Goal: Task Accomplishment & Management: Use online tool/utility

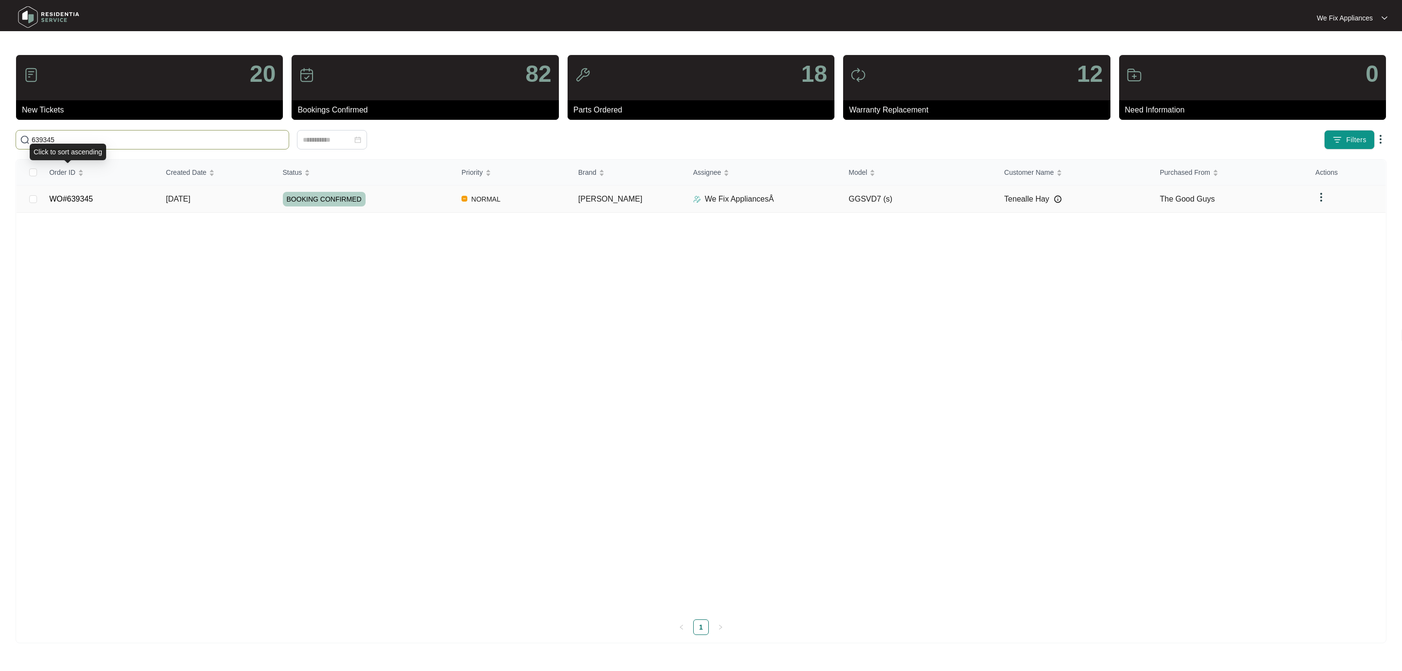
type input "639345"
click at [87, 196] on link "WO#639345" at bounding box center [71, 199] width 44 height 8
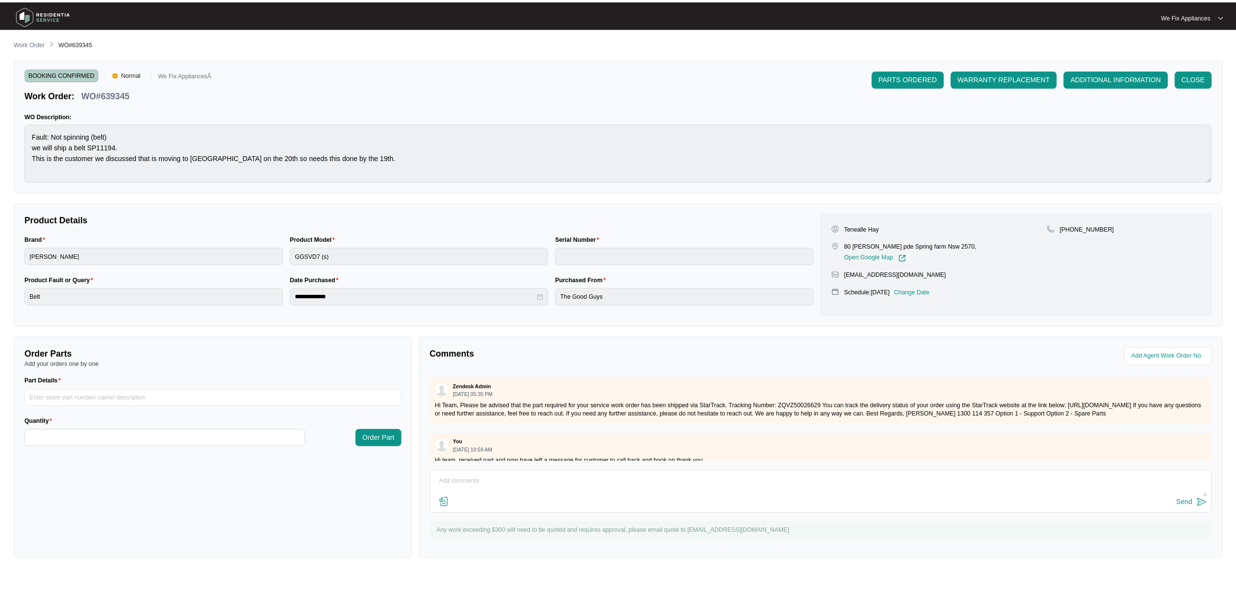
scroll to position [231, 0]
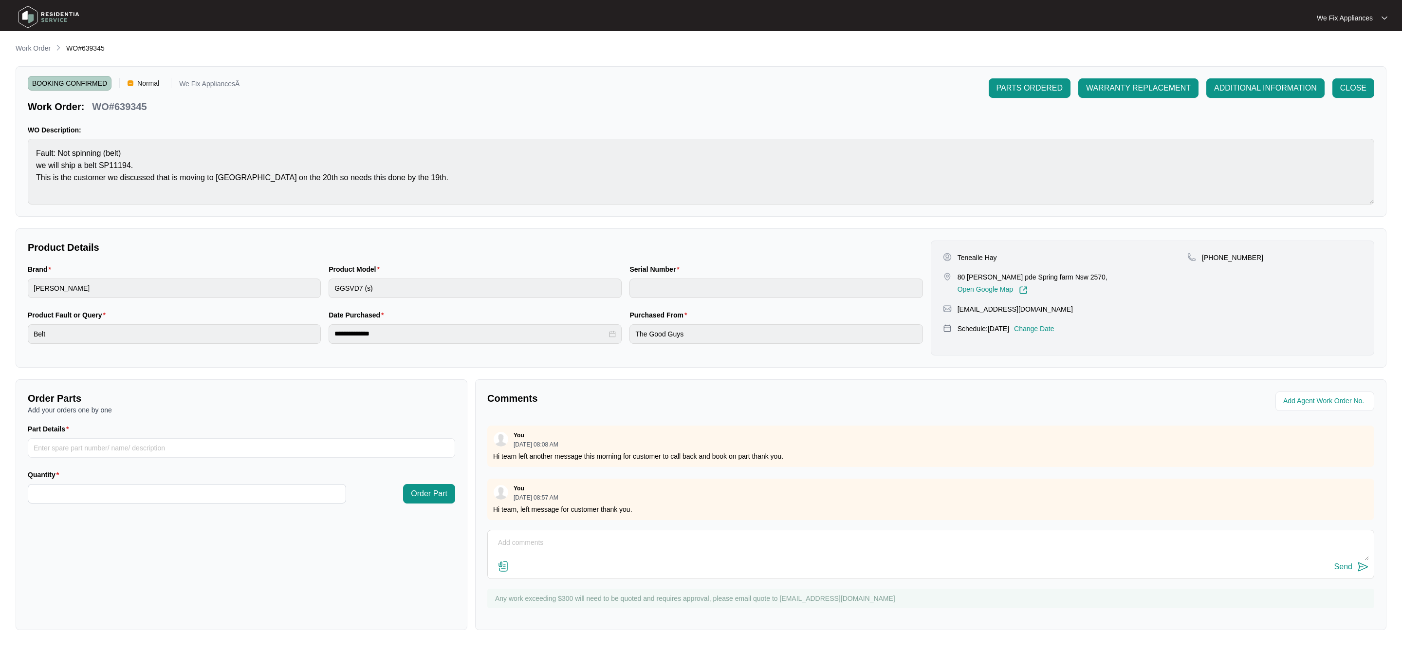
click at [545, 564] on div "Send" at bounding box center [931, 566] width 876 height 13
click at [585, 548] on textarea at bounding box center [931, 547] width 876 height 25
drag, startPoint x: 830, startPoint y: 542, endPoint x: 755, endPoint y: 551, distance: 75.5
click at [755, 551] on textarea "Hi team, customer cancelled tomorrows service said she can;t make it and to can…" at bounding box center [931, 547] width 876 height 25
type textarea "Hi team, customer cancelled tomorrows service said she can;t make it and to can…"
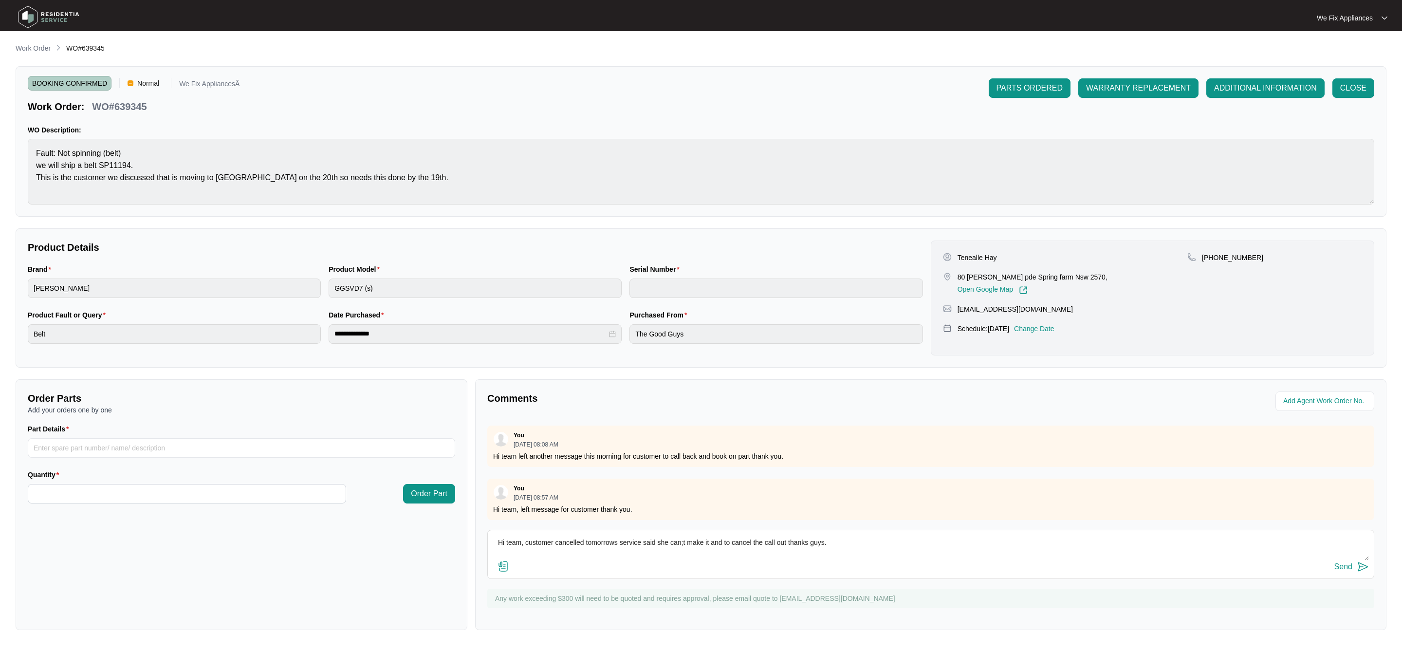
click at [1349, 565] on div "Send" at bounding box center [1343, 566] width 18 height 9
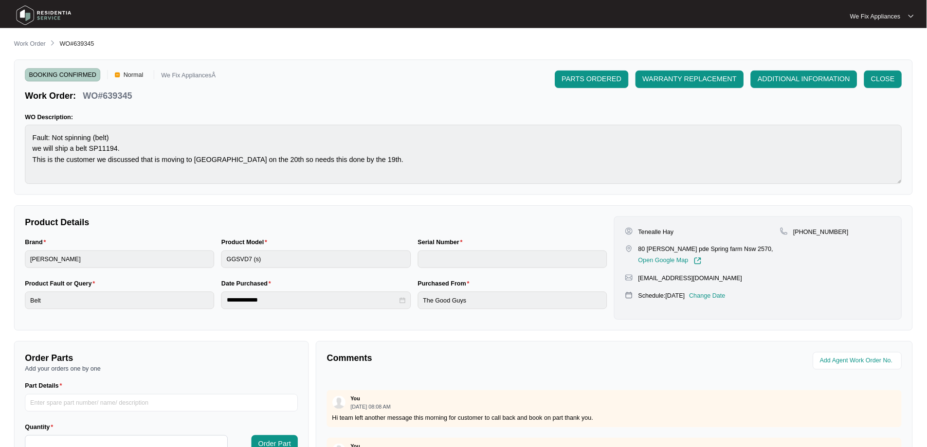
scroll to position [232, 0]
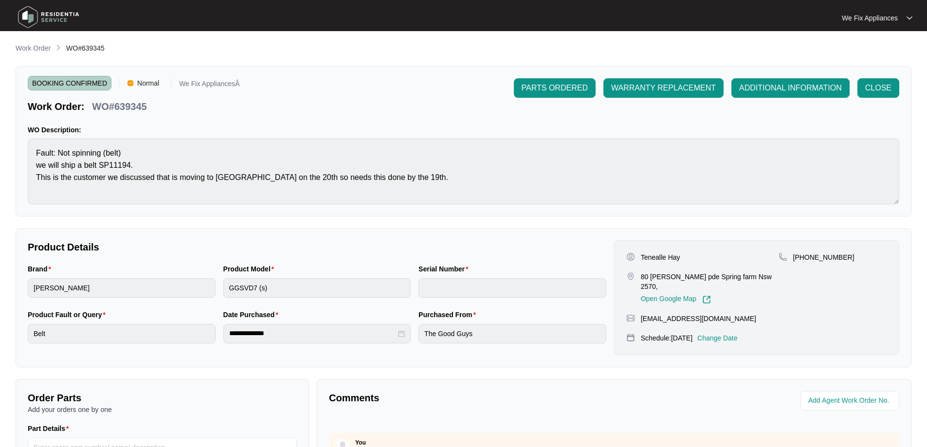
click at [36, 19] on img at bounding box center [49, 16] width 68 height 29
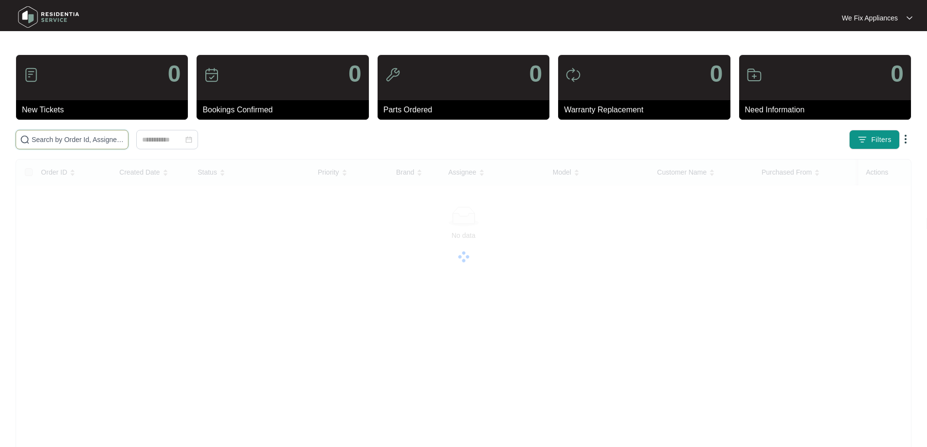
click at [75, 138] on input "text" at bounding box center [78, 139] width 92 height 11
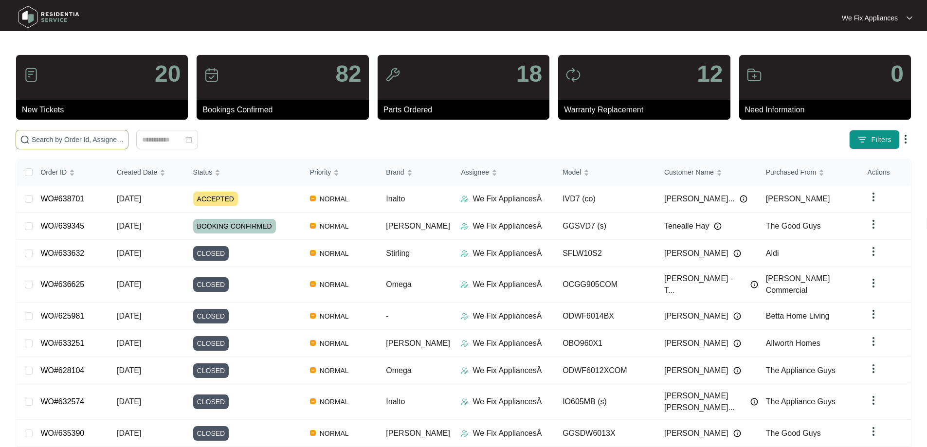
paste input "639566"
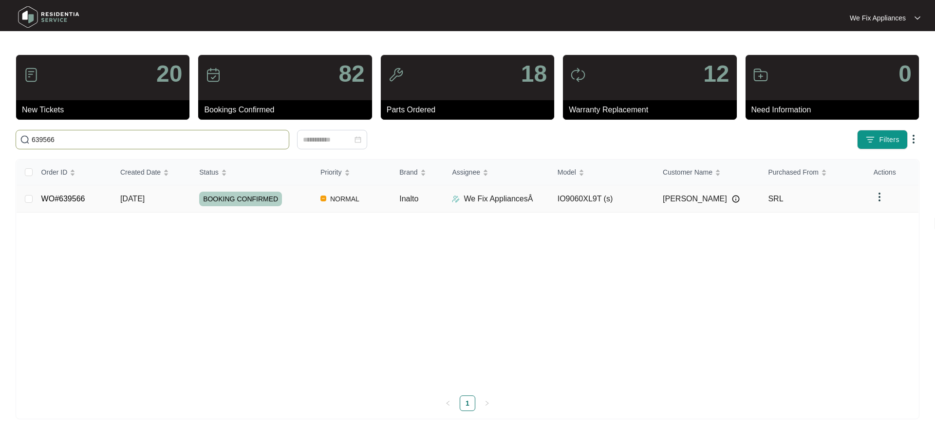
type input "639566"
click at [234, 198] on span "BOOKING CONFIRMED" at bounding box center [240, 199] width 83 height 15
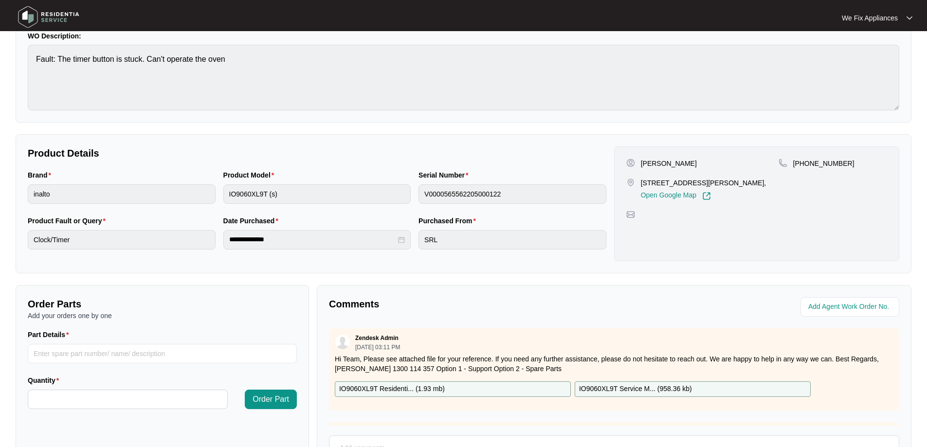
scroll to position [195, 0]
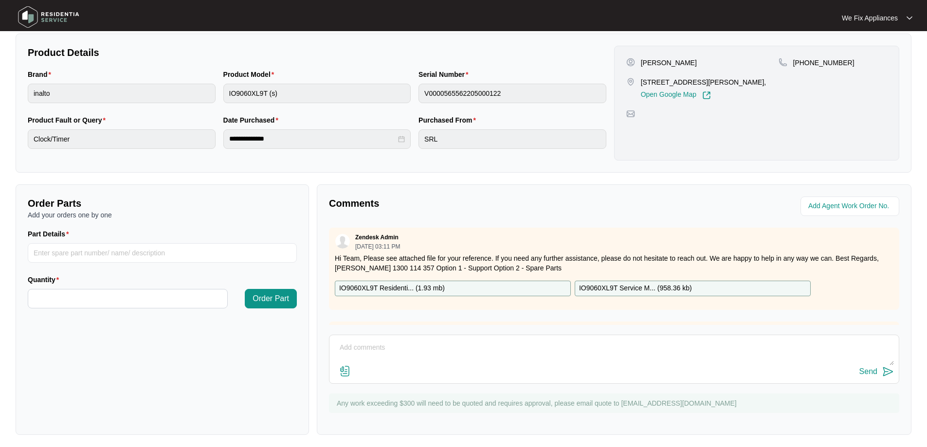
click at [405, 287] on p "IO9060XL9T Residenti... ( 1.93 mb )" at bounding box center [392, 288] width 106 height 11
click at [65, 250] on input "Part Details" at bounding box center [162, 252] width 269 height 19
paste input "SP12997"
type input "SP12997"
click at [85, 295] on input "Quantity" at bounding box center [127, 299] width 199 height 18
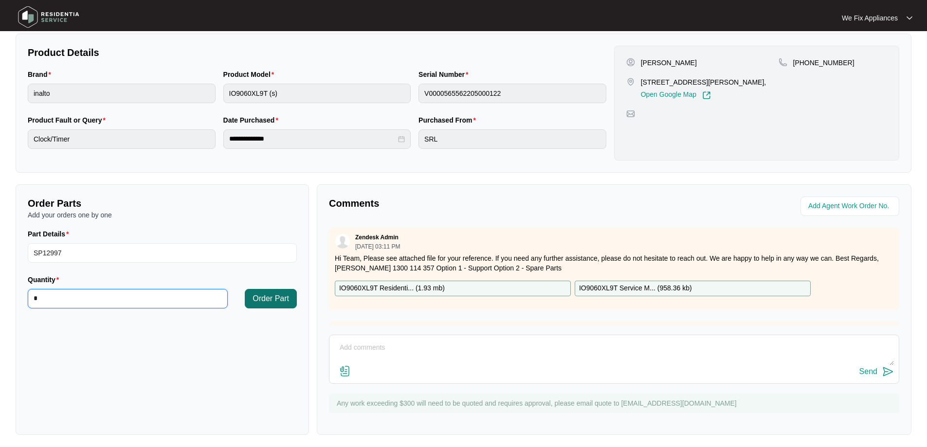
type input "*"
click at [276, 297] on span "Order Part" at bounding box center [271, 299] width 37 height 12
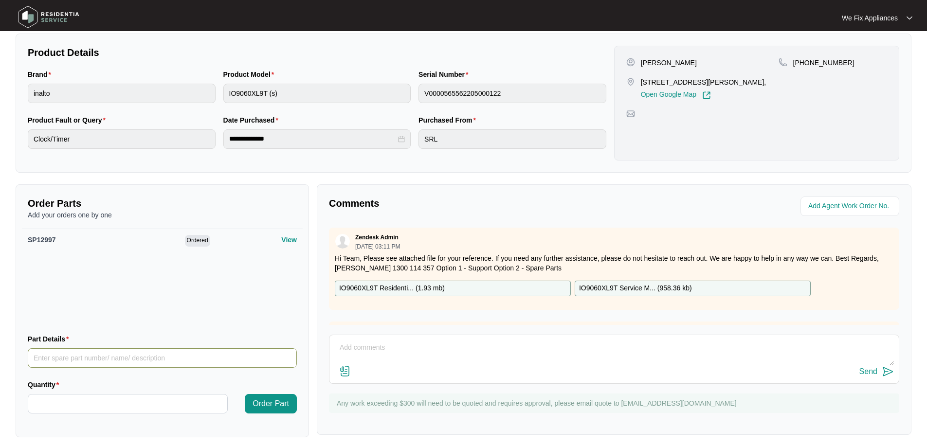
click at [101, 356] on input "Part Details" at bounding box center [162, 358] width 269 height 19
paste input "SP12948"
type input "SP12948"
click at [93, 397] on input "Quantity" at bounding box center [127, 404] width 199 height 18
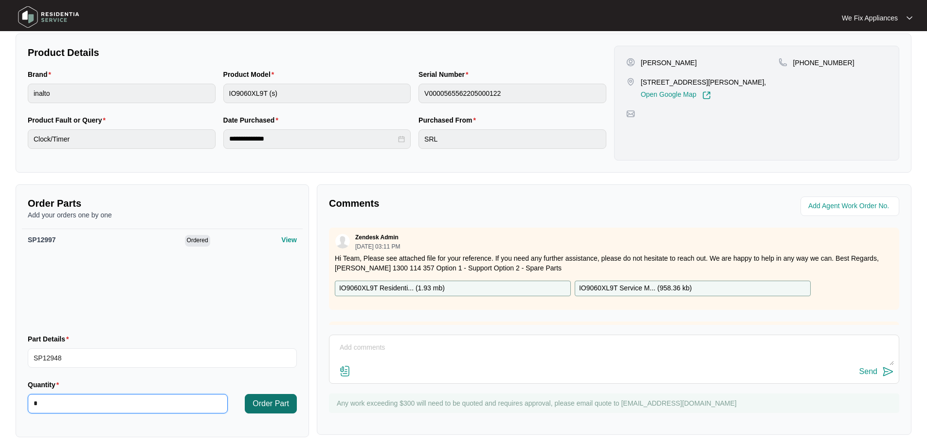
type input "*"
click at [258, 404] on span "Order Part" at bounding box center [271, 404] width 37 height 12
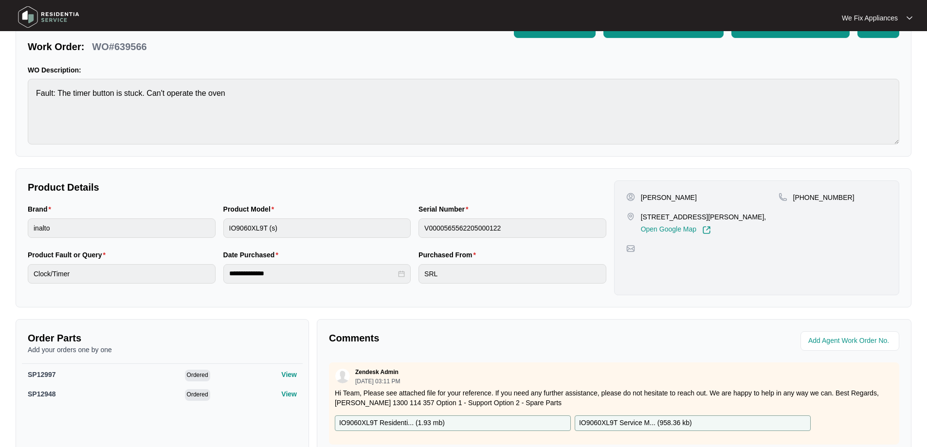
scroll to position [0, 0]
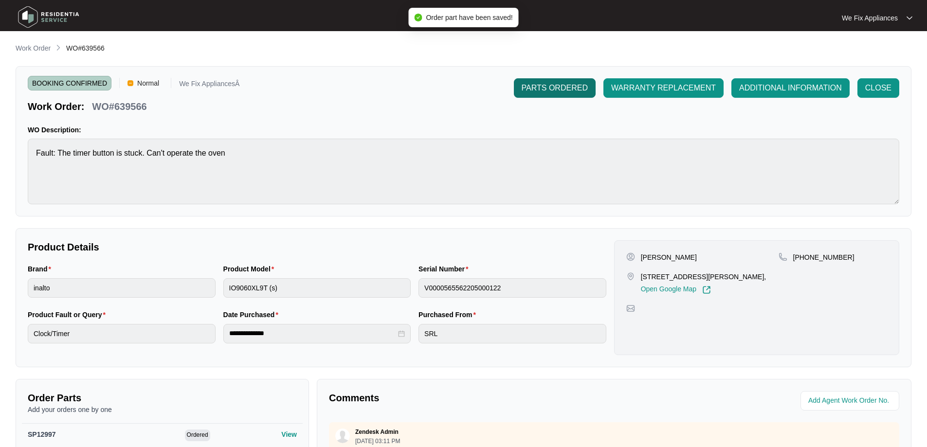
click at [556, 90] on span "PARTS ORDERED" at bounding box center [555, 88] width 66 height 12
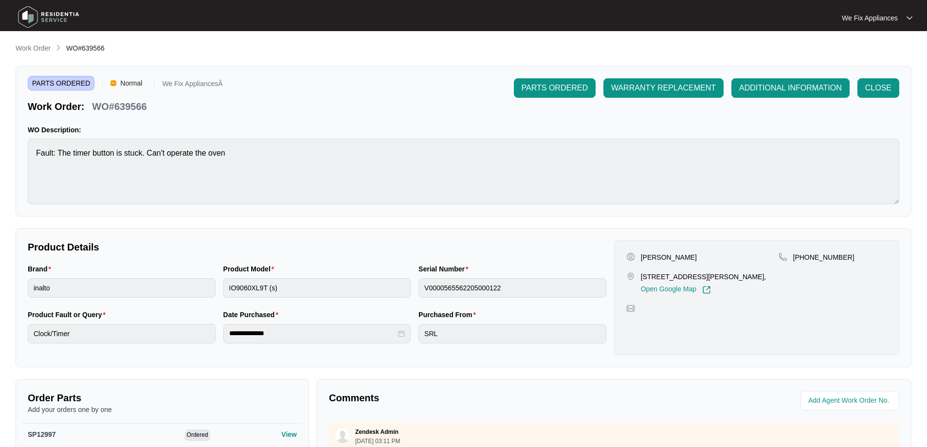
click at [54, 20] on img at bounding box center [49, 16] width 68 height 29
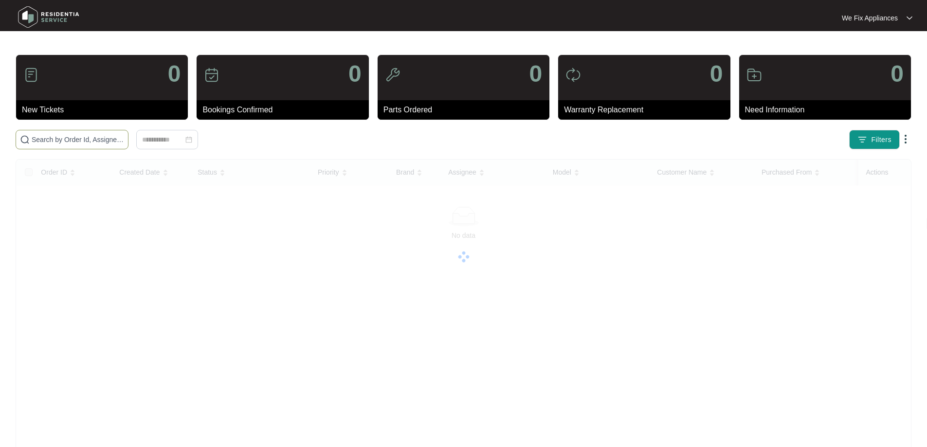
click at [67, 144] on input "text" at bounding box center [78, 139] width 92 height 11
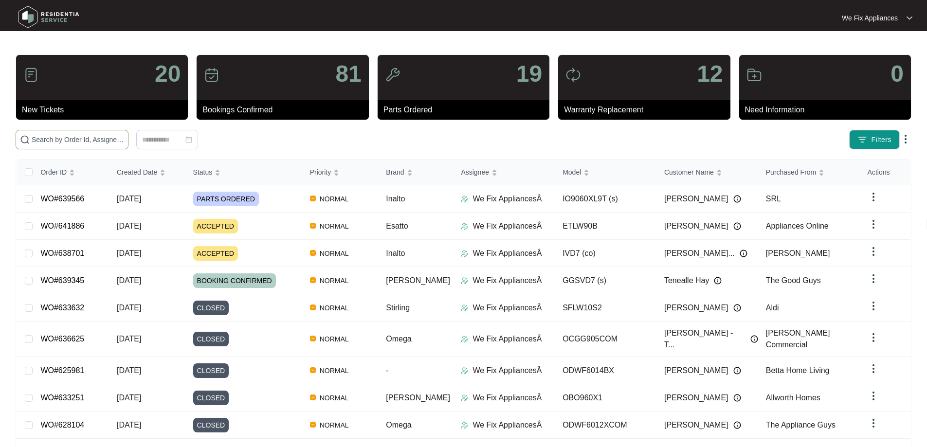
paste input "640083"
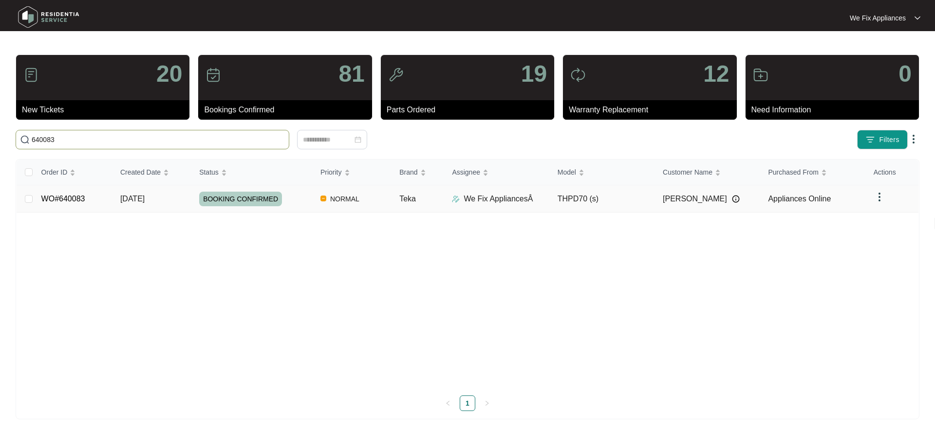
type input "640083"
click at [259, 198] on span "BOOKING CONFIRMED" at bounding box center [240, 199] width 83 height 15
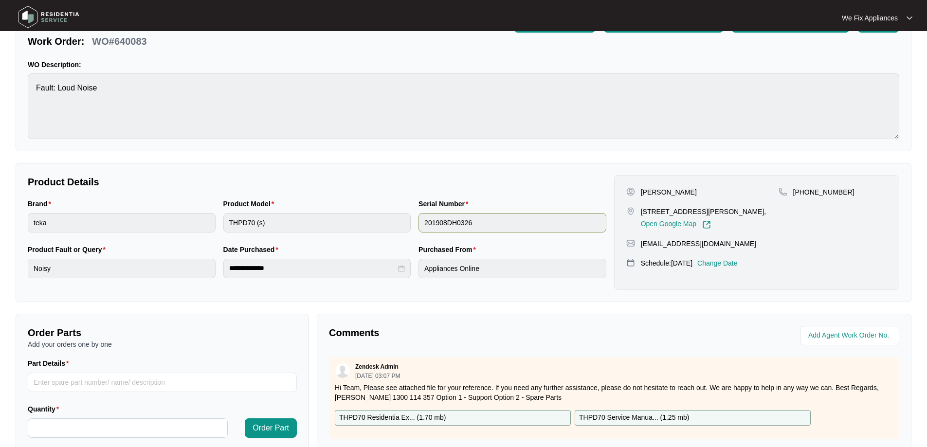
scroll to position [146, 0]
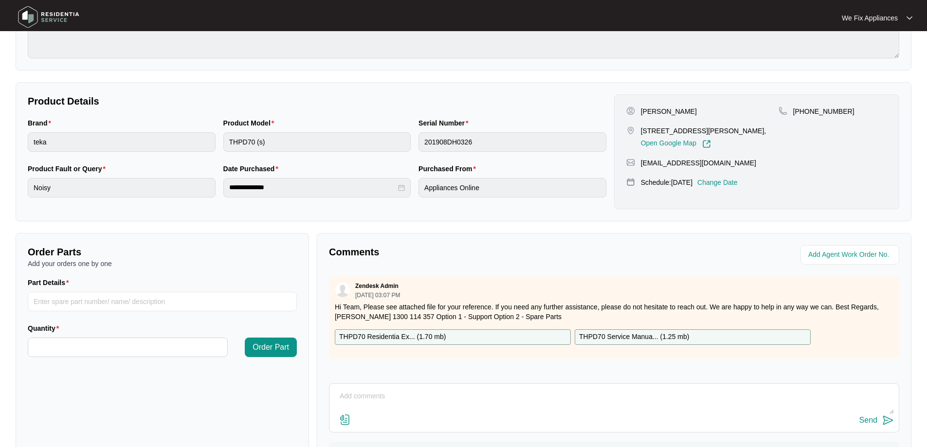
click at [409, 334] on p "THPD70 Residentia Ex... ( 1.70 mb )" at bounding box center [392, 337] width 107 height 11
click at [124, 301] on input "Part Details" at bounding box center [162, 301] width 269 height 19
paste input "SP10291"
type input "SP10291 drain pump"
click at [103, 341] on input "Quantity" at bounding box center [127, 347] width 199 height 18
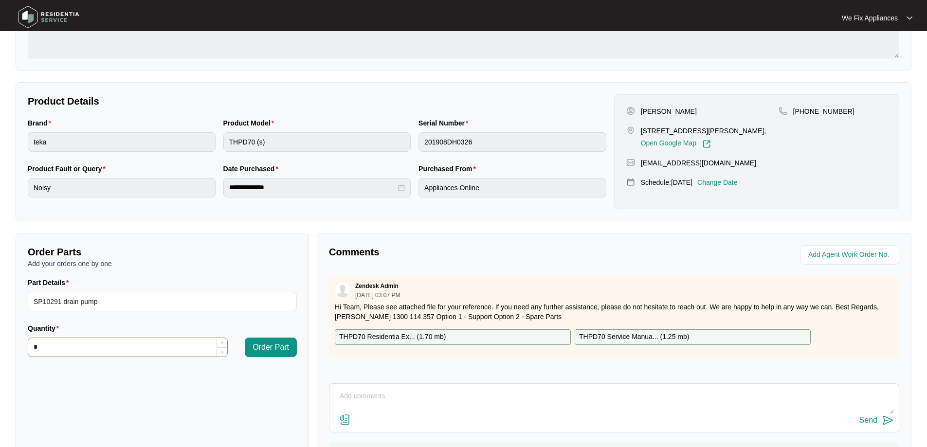
type input "*"
click at [283, 353] on button "Order Part" at bounding box center [271, 347] width 52 height 19
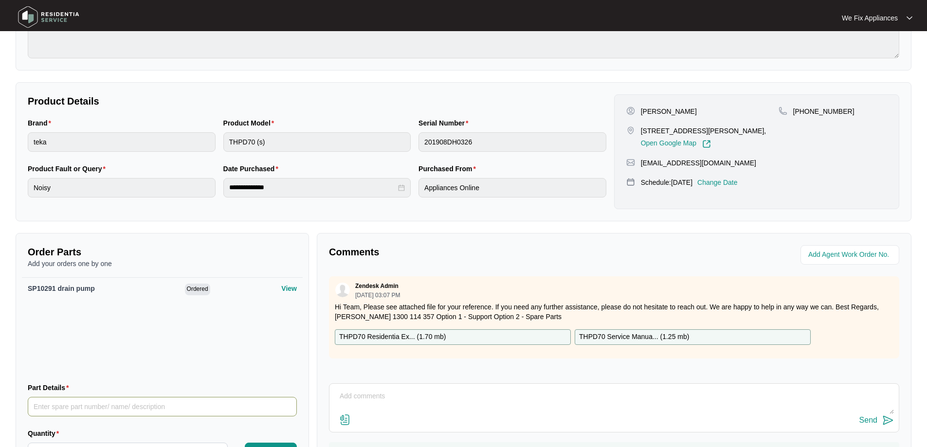
click at [92, 407] on input "Part Details" at bounding box center [162, 406] width 269 height 19
paste input "SP10150"
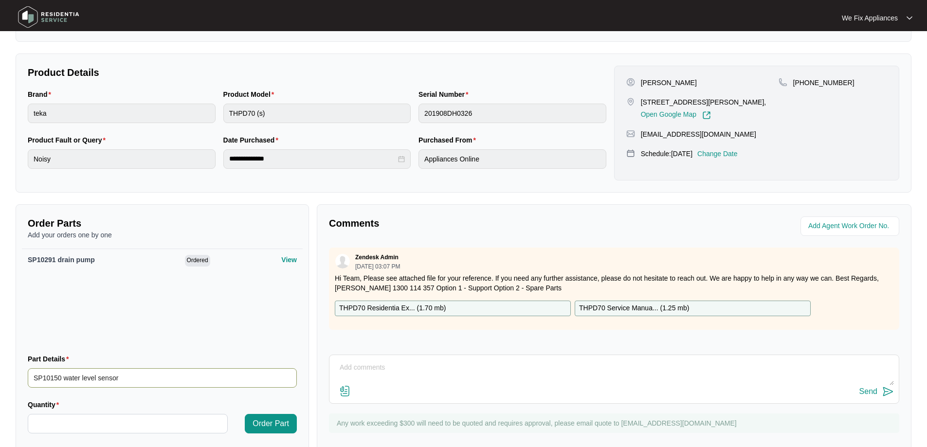
scroll to position [201, 0]
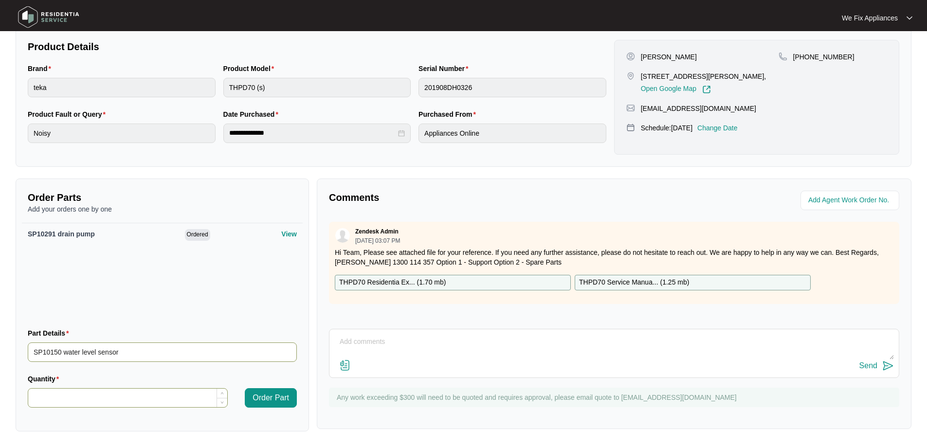
type input "SP10150 water level sensor"
click at [93, 398] on input "Quantity" at bounding box center [127, 398] width 199 height 18
type input "*"
click at [267, 396] on span "Order Part" at bounding box center [271, 398] width 37 height 12
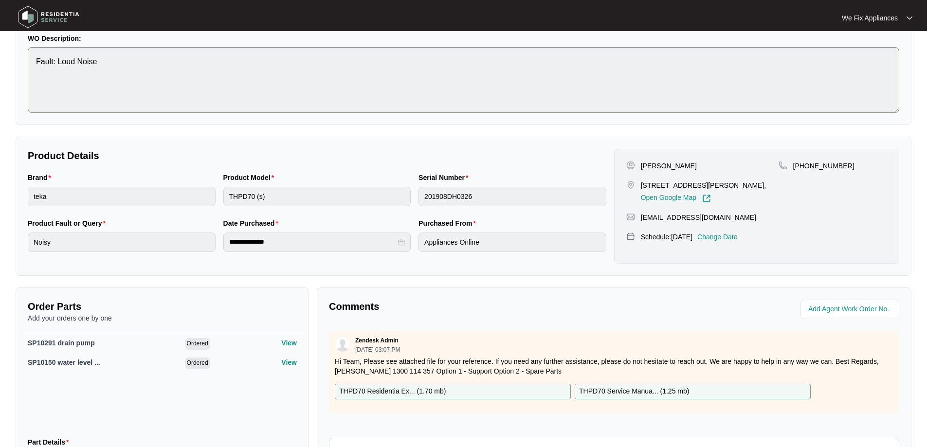
scroll to position [6, 0]
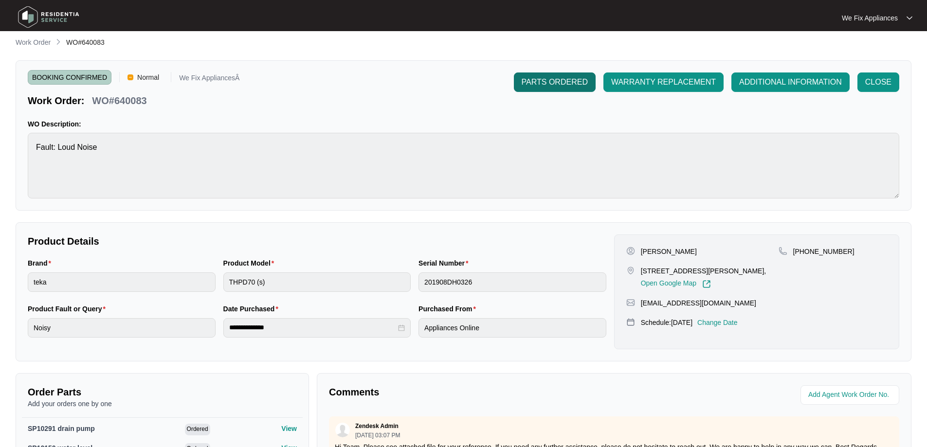
click at [555, 84] on span "PARTS ORDERED" at bounding box center [555, 82] width 66 height 12
click at [41, 15] on img at bounding box center [49, 16] width 68 height 29
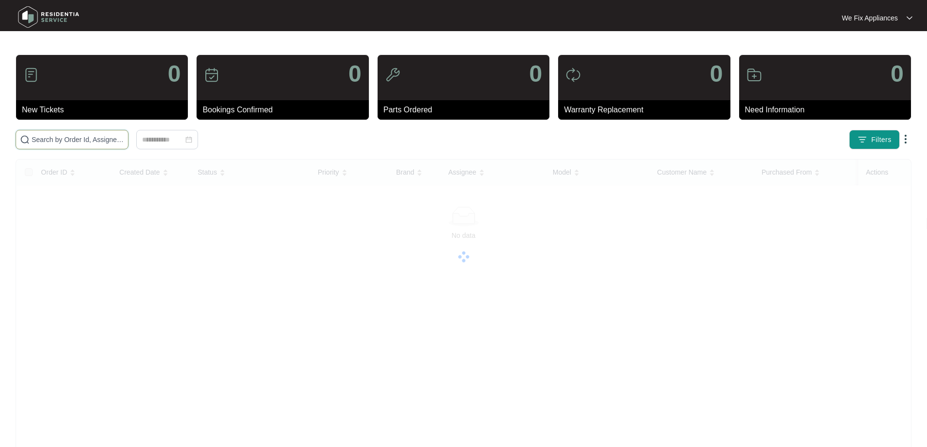
click at [78, 142] on input "text" at bounding box center [78, 139] width 92 height 11
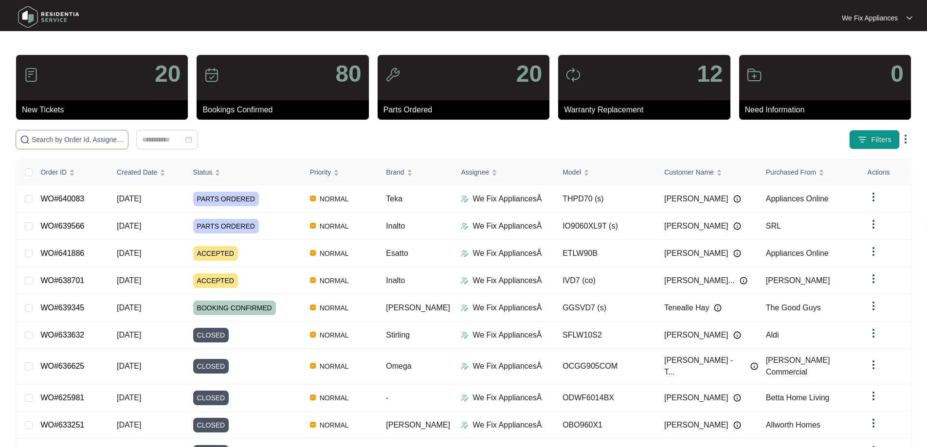
paste input "640144"
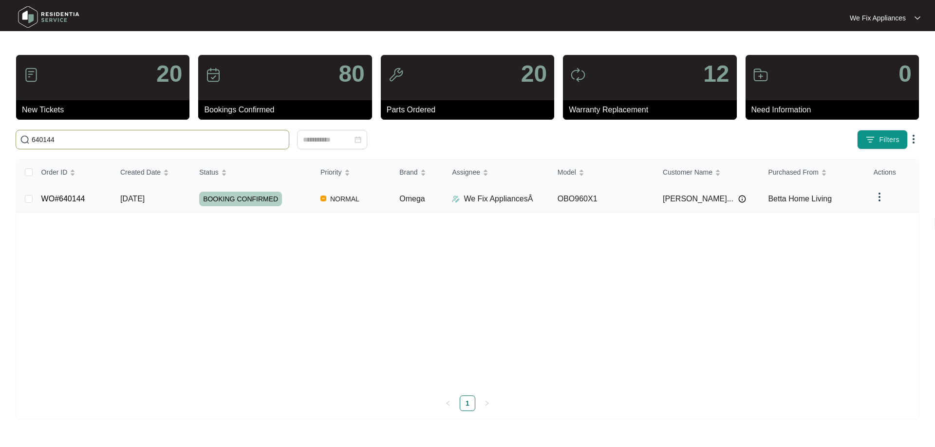
type input "640144"
click at [228, 195] on span "BOOKING CONFIRMED" at bounding box center [240, 199] width 83 height 15
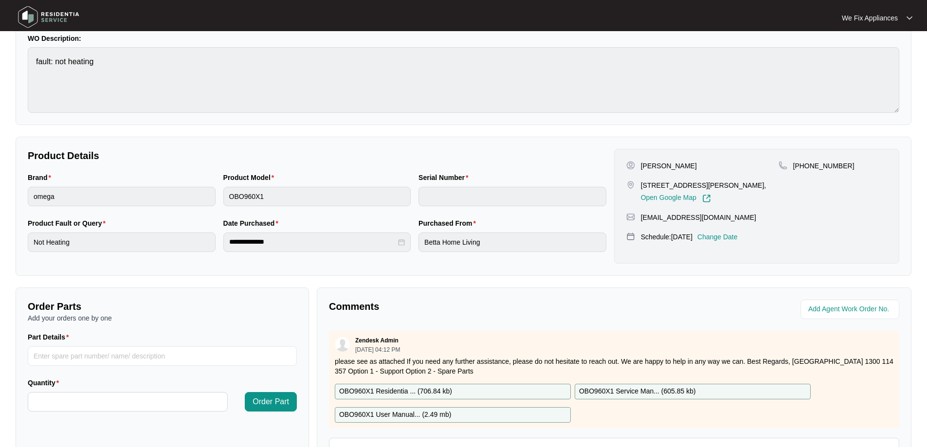
scroll to position [195, 0]
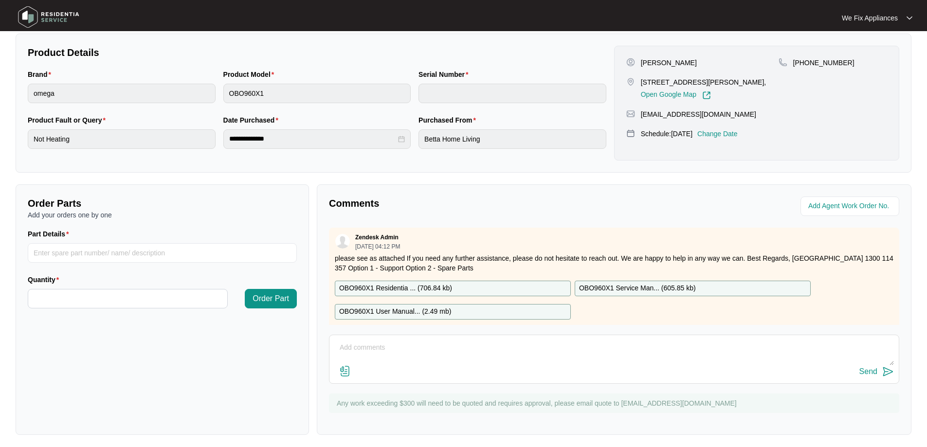
click at [386, 289] on p "OBO960X1 Residentia ... ( 706.84 kb )" at bounding box center [395, 288] width 113 height 11
click at [62, 250] on input "Part Details" at bounding box center [162, 252] width 269 height 19
paste input "SP18502"
type input "SP18502 thermostat"
click at [127, 311] on div "Quantity" at bounding box center [128, 298] width 208 height 46
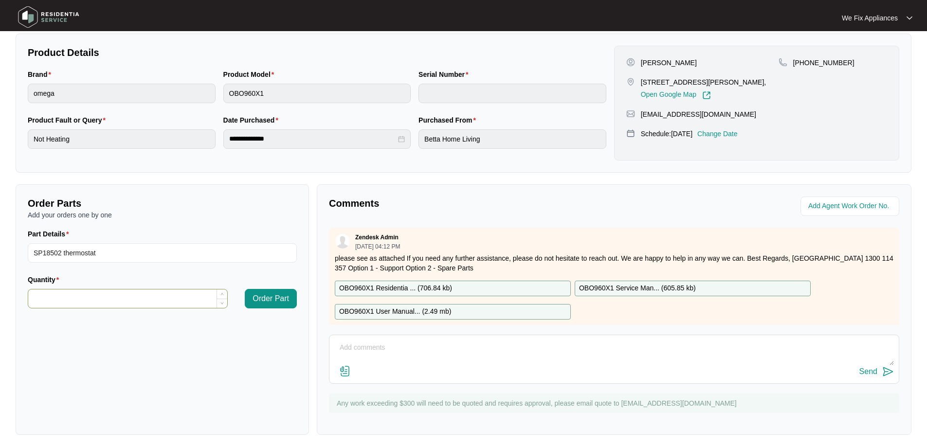
click at [127, 306] on input "Quantity" at bounding box center [127, 299] width 199 height 18
type input "*"
click at [289, 294] on button "Order Part" at bounding box center [271, 298] width 52 height 19
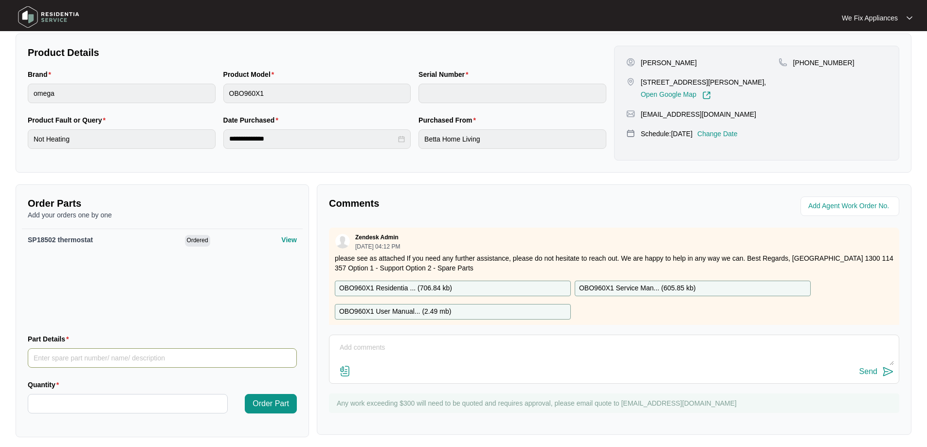
click at [96, 360] on input "Part Details" at bounding box center [162, 358] width 269 height 19
paste input "SP18511"
type input "SP18511 fan motor"
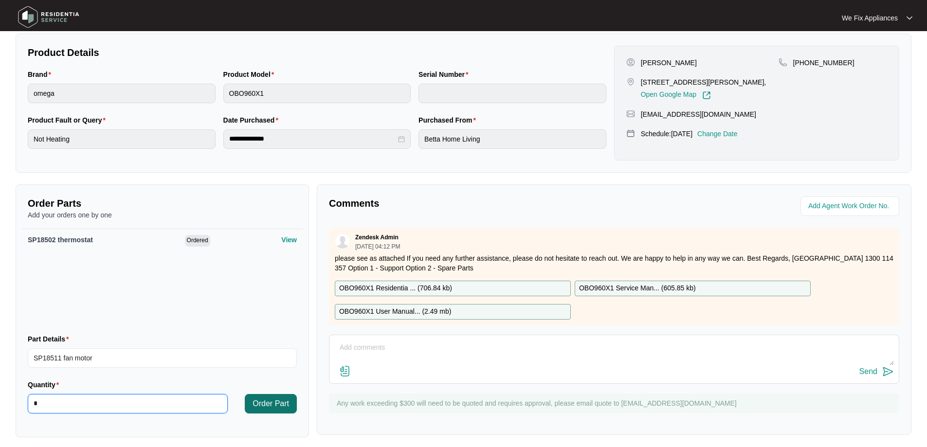
type input "*"
click at [264, 401] on span "Order Part" at bounding box center [271, 404] width 37 height 12
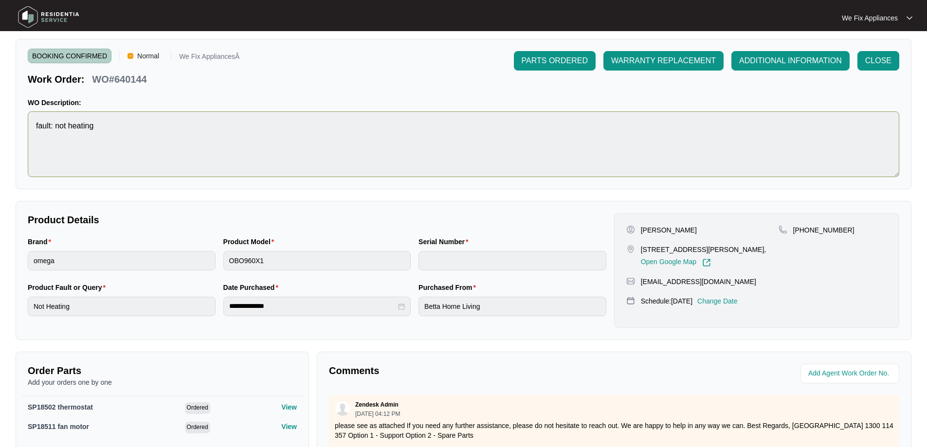
scroll to position [0, 0]
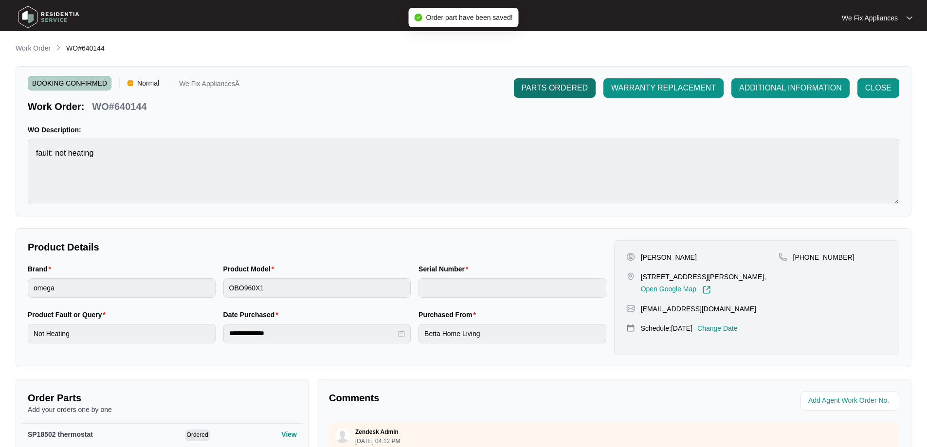
click at [552, 84] on span "PARTS ORDERED" at bounding box center [555, 88] width 66 height 12
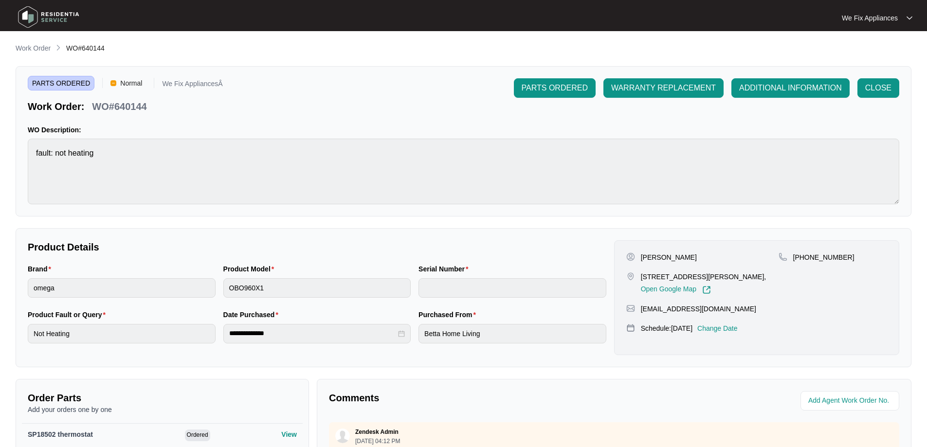
click at [41, 18] on img at bounding box center [49, 16] width 68 height 29
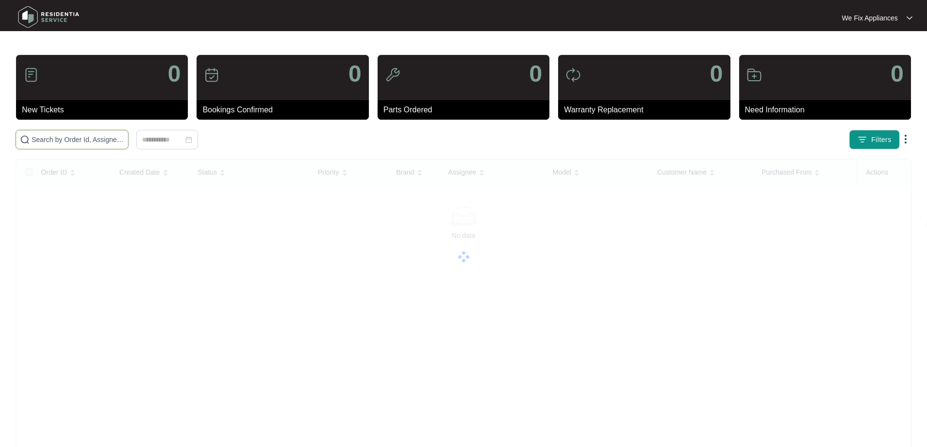
click at [82, 135] on input "text" at bounding box center [78, 139] width 92 height 11
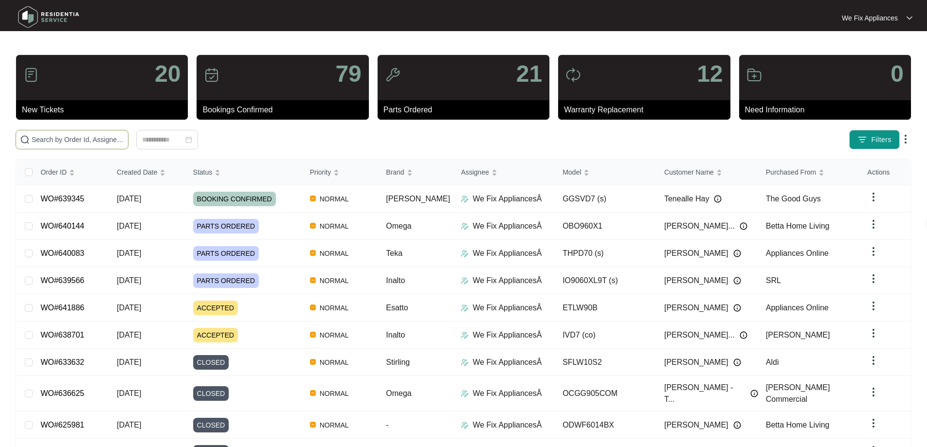
paste input "634318"
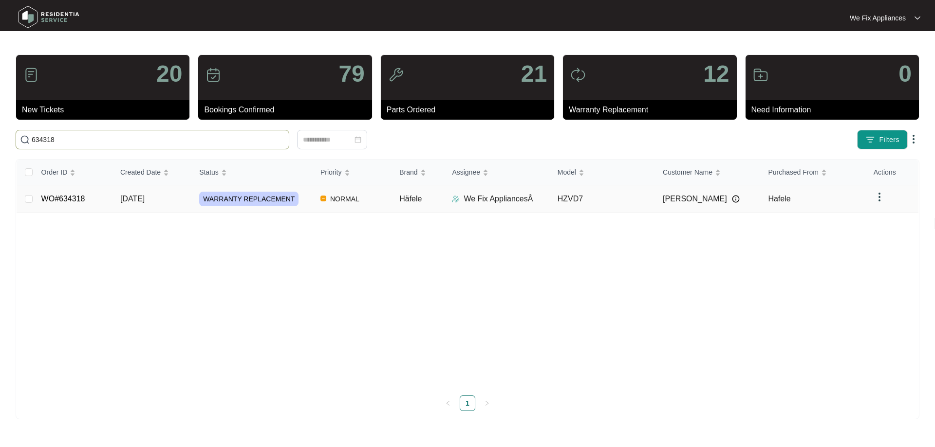
type input "634318"
click at [240, 195] on span "WARRANTY REPLACEMENT" at bounding box center [248, 199] width 99 height 15
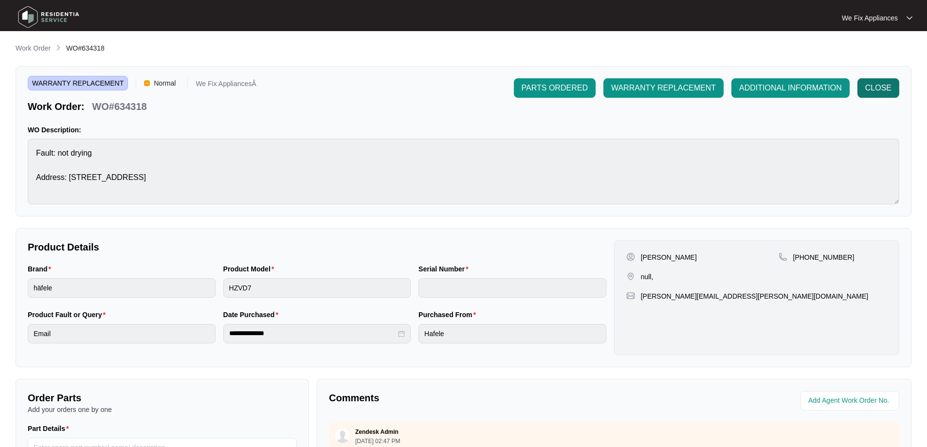
click at [881, 93] on span "CLOSE" at bounding box center [878, 88] width 26 height 12
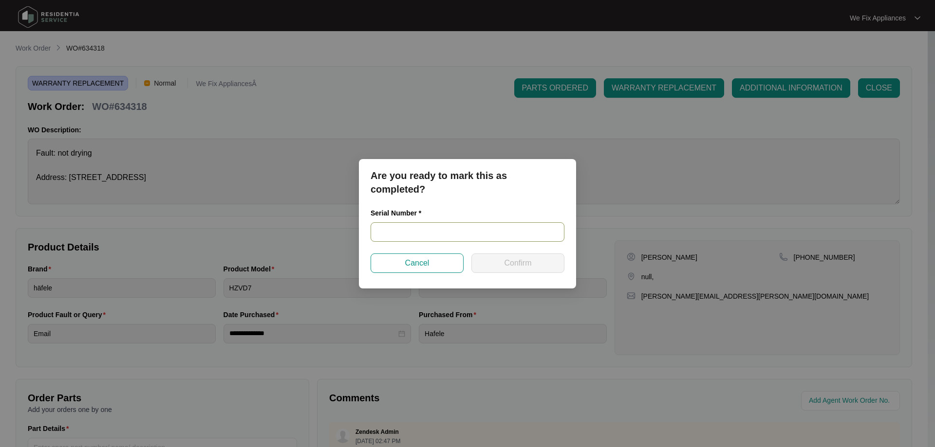
click at [415, 231] on input "text" at bounding box center [467, 231] width 194 height 19
paste input "541K932090138125L00076"
type input "541K932090138125L00076"
click at [519, 262] on span "Confirm" at bounding box center [517, 263] width 27 height 12
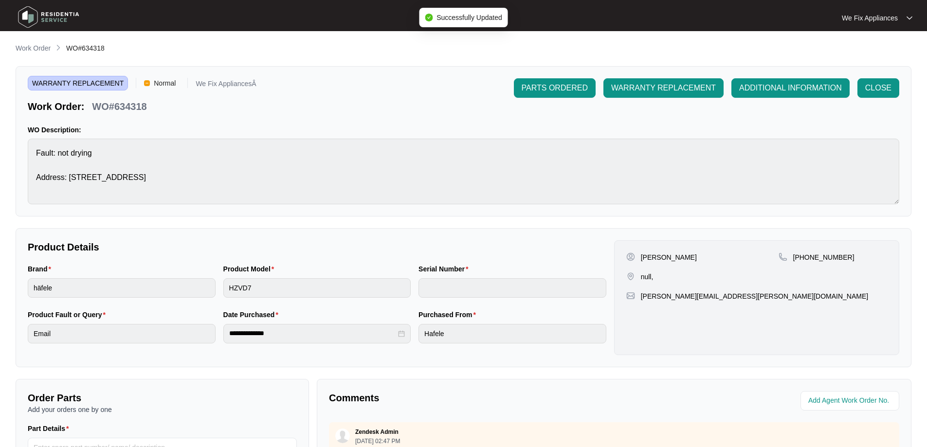
type input "541K932090138125L00076"
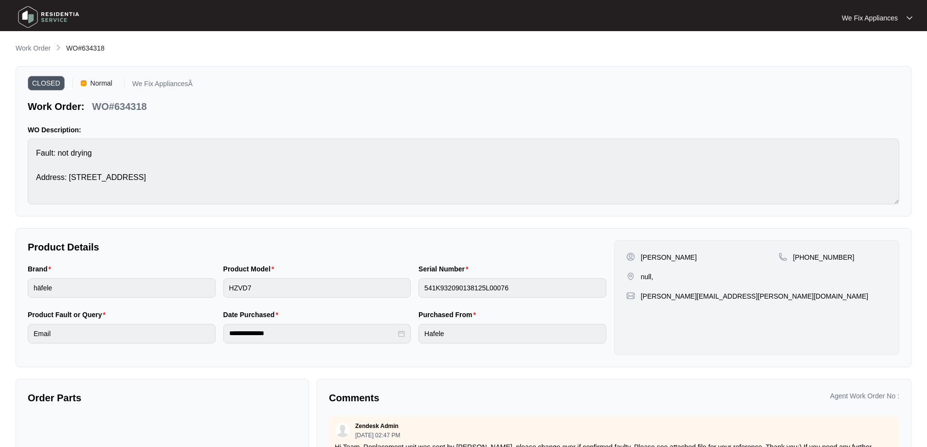
click at [45, 18] on img at bounding box center [49, 16] width 68 height 29
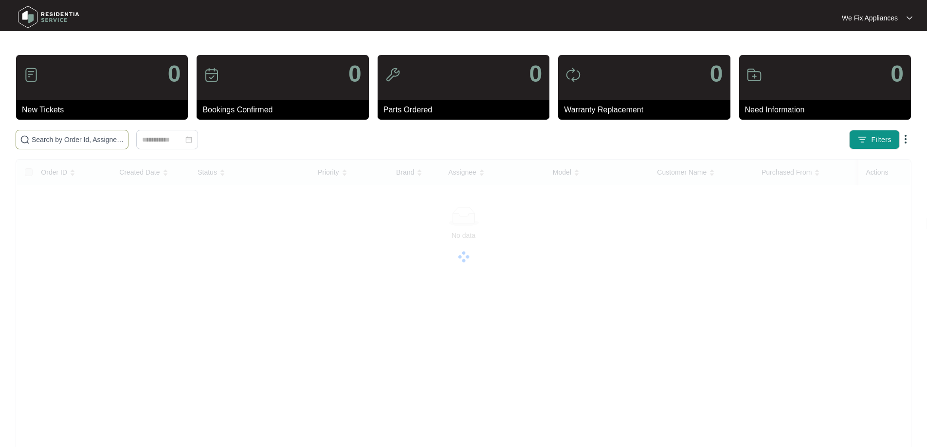
click at [63, 138] on input "text" at bounding box center [78, 139] width 92 height 11
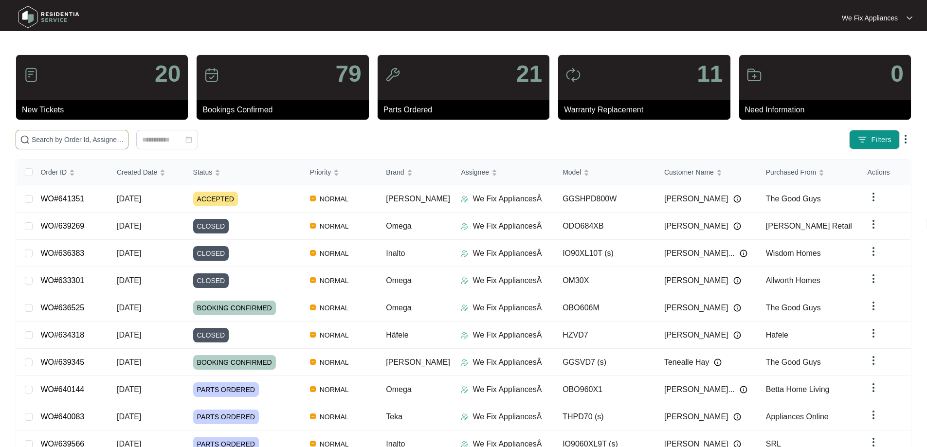
paste input "639911"
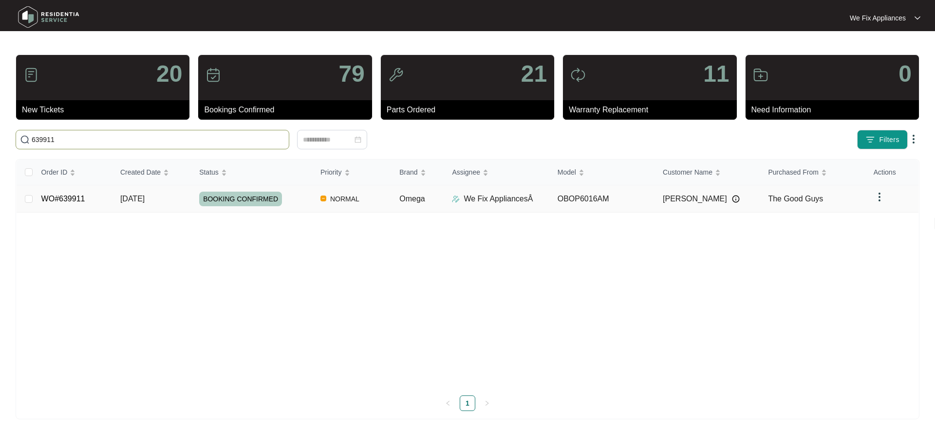
type input "639911"
click at [237, 196] on span "BOOKING CONFIRMED" at bounding box center [240, 199] width 83 height 15
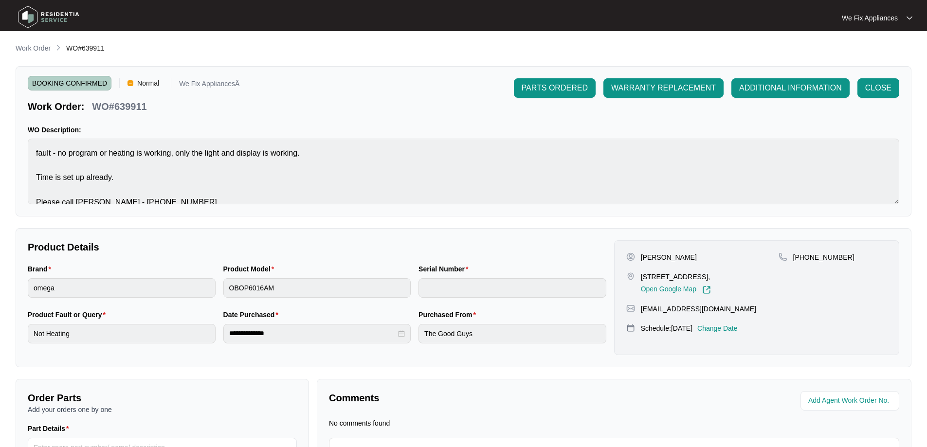
click at [885, 76] on div "BOOKING CONFIRMED Normal We Fix AppliancesÂ Work Order: WO#639911 PARTS ORDERED…" at bounding box center [464, 141] width 896 height 150
click at [880, 84] on span "CLOSE" at bounding box center [878, 88] width 26 height 12
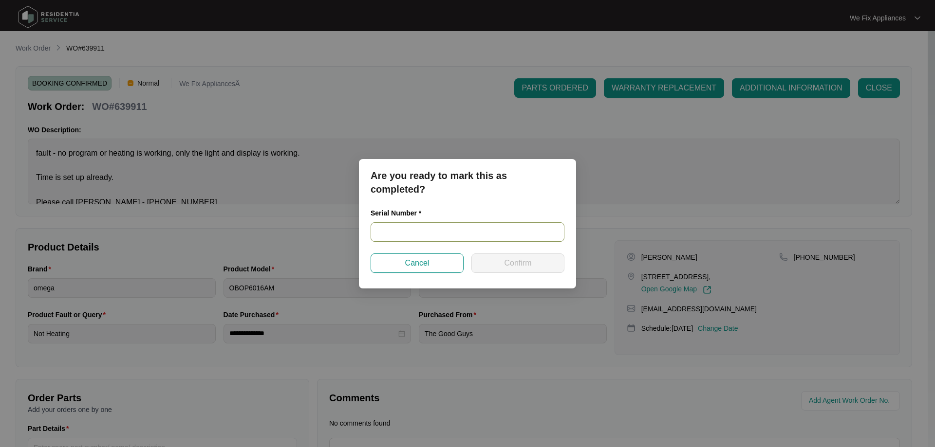
click at [382, 229] on input "text" at bounding box center [467, 231] width 194 height 19
paste input "967881824100491"
type input "967881824100491"
click at [521, 267] on span "Confirm" at bounding box center [517, 263] width 27 height 12
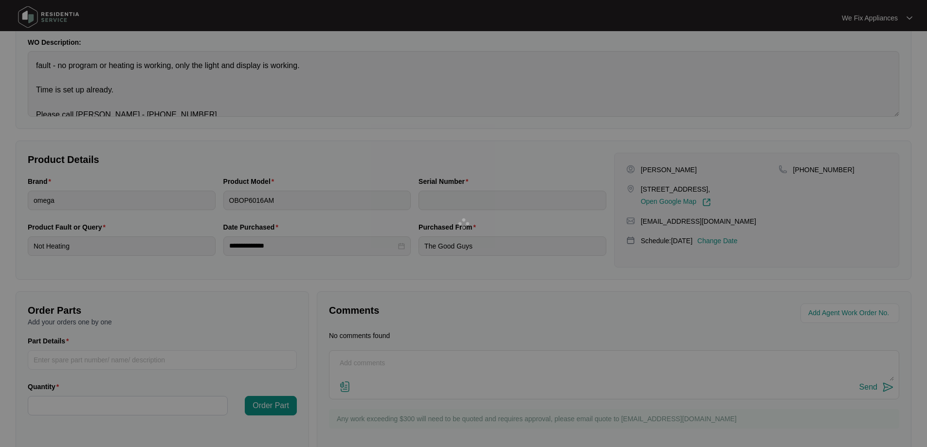
scroll to position [97, 0]
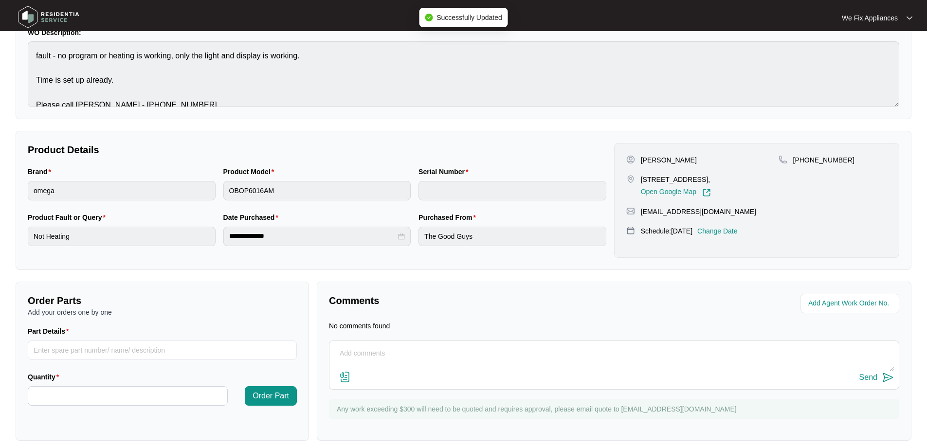
type input "967881824100491"
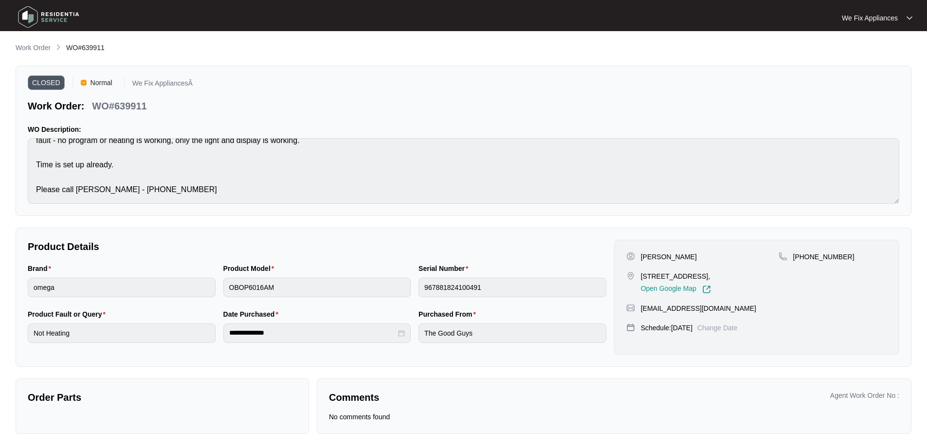
scroll to position [0, 0]
click at [39, 18] on img at bounding box center [49, 16] width 68 height 29
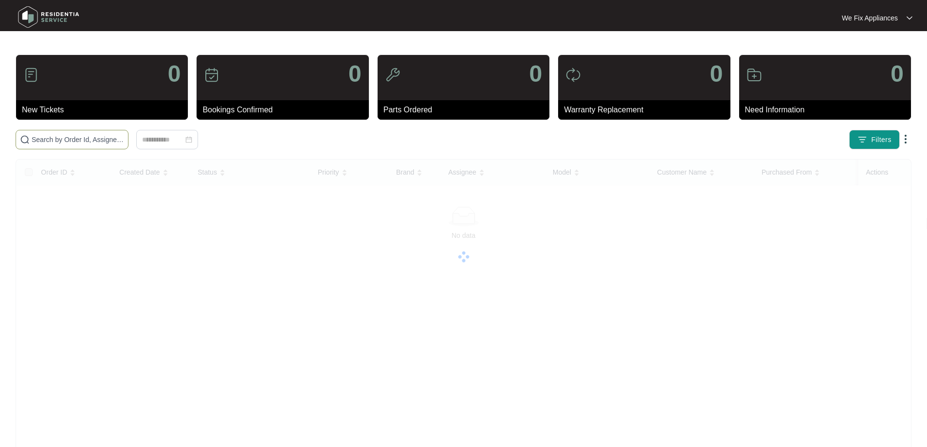
click at [64, 145] on input "text" at bounding box center [78, 139] width 92 height 11
paste input "630590"
type input "630590"
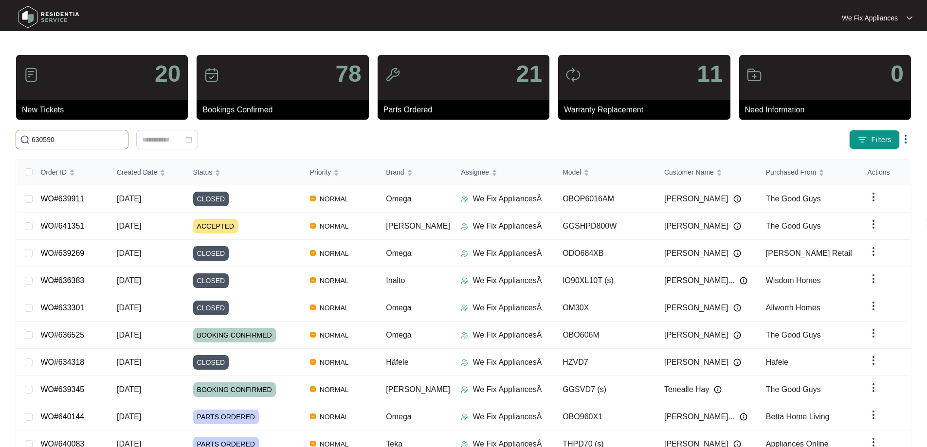
drag, startPoint x: 88, startPoint y: 137, endPoint x: 0, endPoint y: 130, distance: 88.4
click at [0, 130] on main "20 New Tickets 78 Bookings Confirmed 21 Parts Ordered 11 Warranty Replacement 0…" at bounding box center [463, 252] width 927 height 505
paste input "630590"
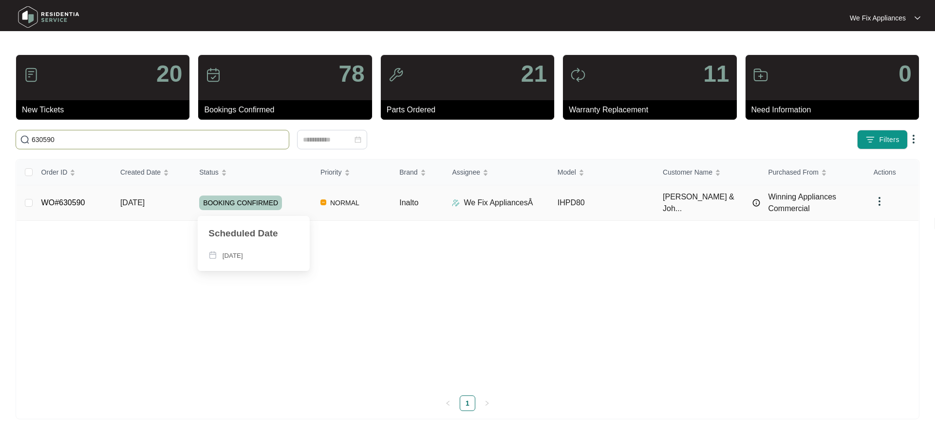
type input "630590"
click at [236, 199] on span "BOOKING CONFIRMED" at bounding box center [240, 203] width 83 height 15
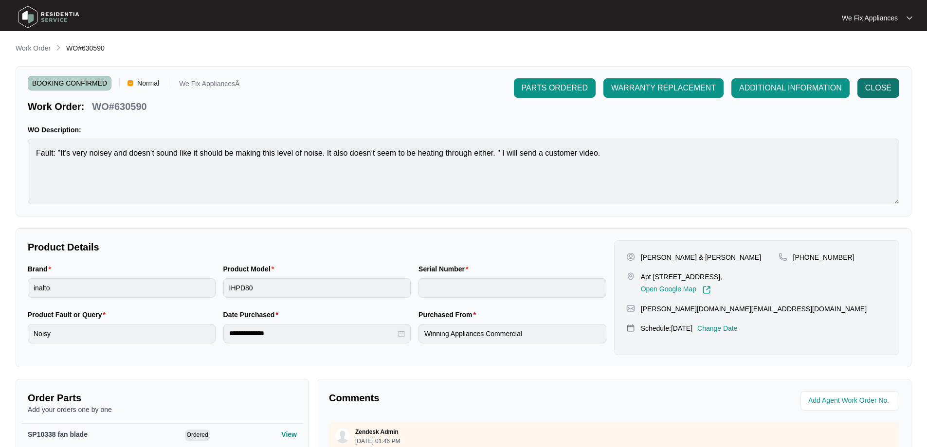
click at [876, 79] on button "CLOSE" at bounding box center [879, 87] width 42 height 19
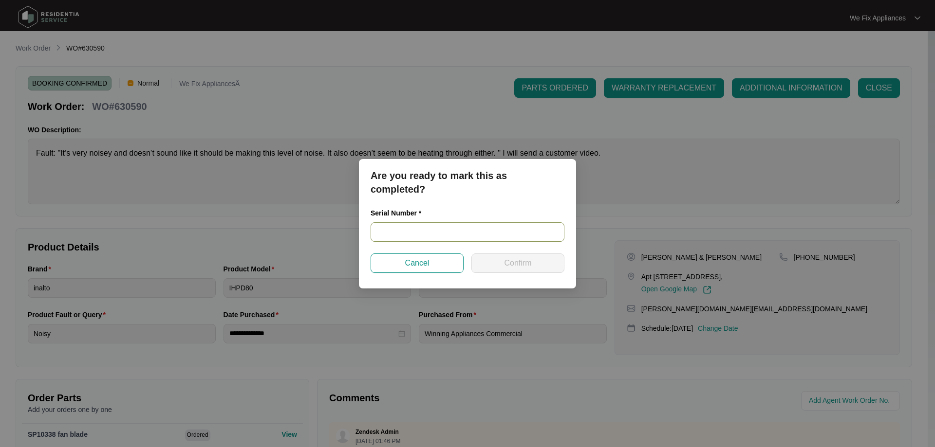
click at [406, 231] on input "text" at bounding box center [467, 231] width 194 height 19
paste input "540K859620138185P00135"
type input "540K859620138185P00135"
click at [510, 263] on span "Confirm" at bounding box center [517, 263] width 27 height 12
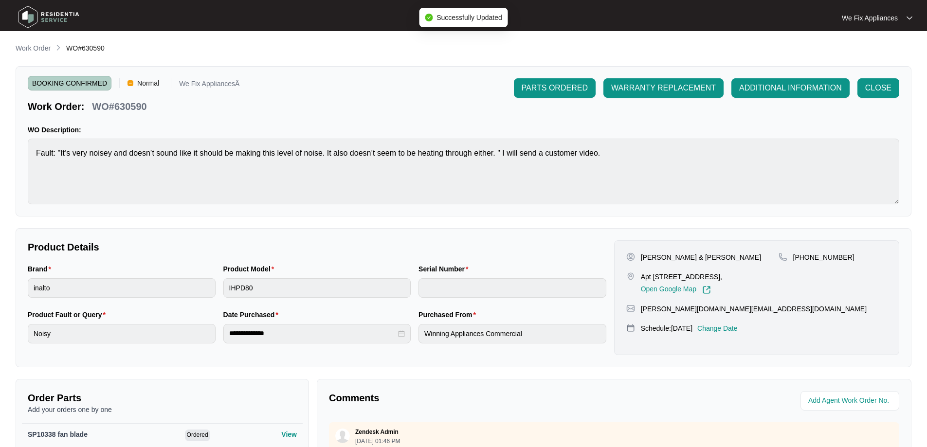
type input "540K859620138185P00135"
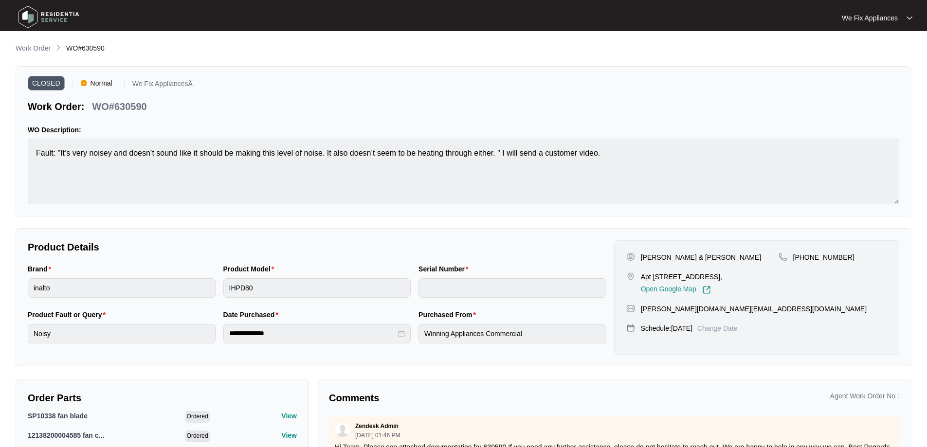
click at [43, 21] on img at bounding box center [49, 16] width 68 height 29
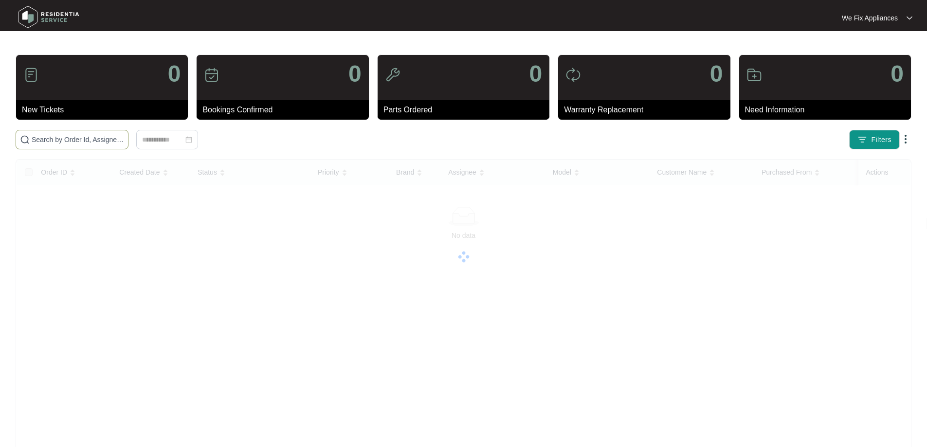
click at [69, 139] on input "text" at bounding box center [78, 139] width 92 height 11
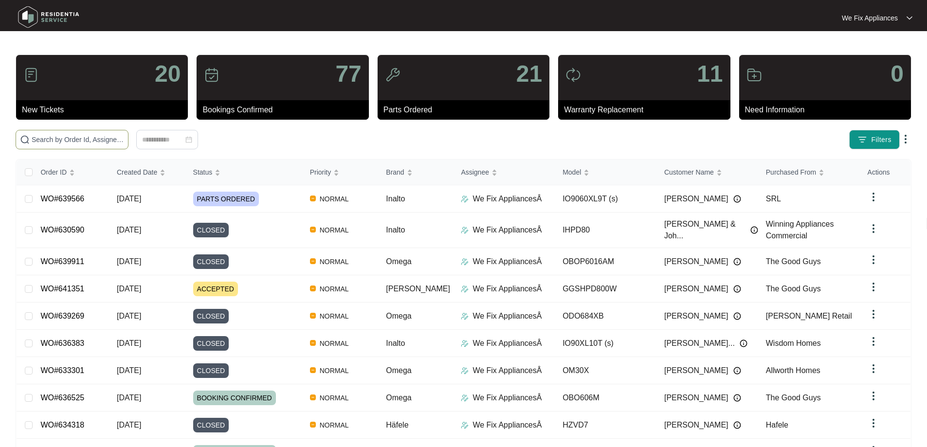
paste input "638323"
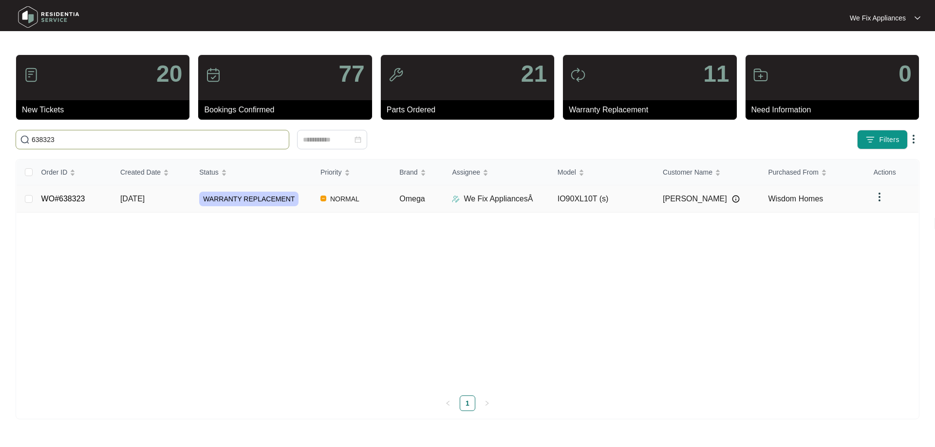
type input "638323"
click at [255, 197] on span "WARRANTY REPLACEMENT" at bounding box center [248, 199] width 99 height 15
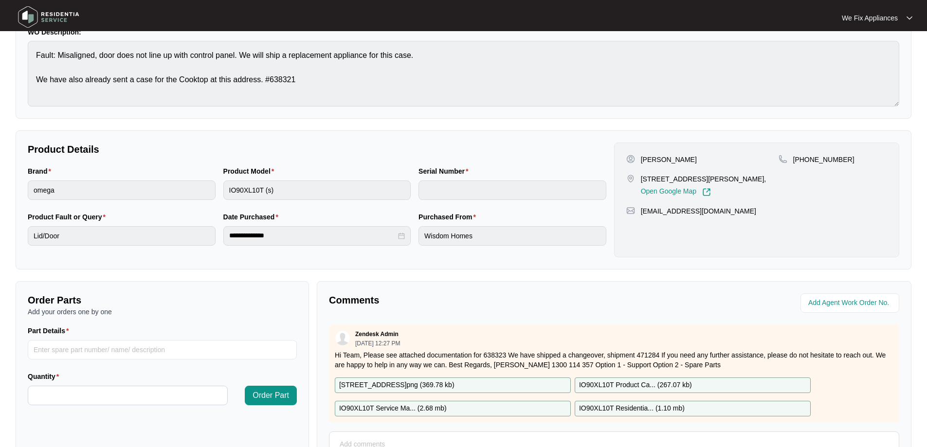
scroll to position [199, 0]
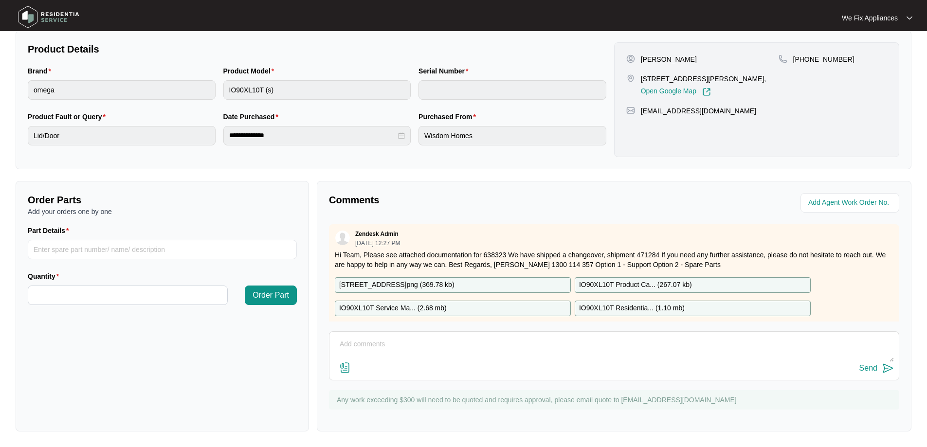
click at [347, 369] on img at bounding box center [345, 368] width 12 height 12
click at [0, 0] on input "file" at bounding box center [0, 0] width 0 height 0
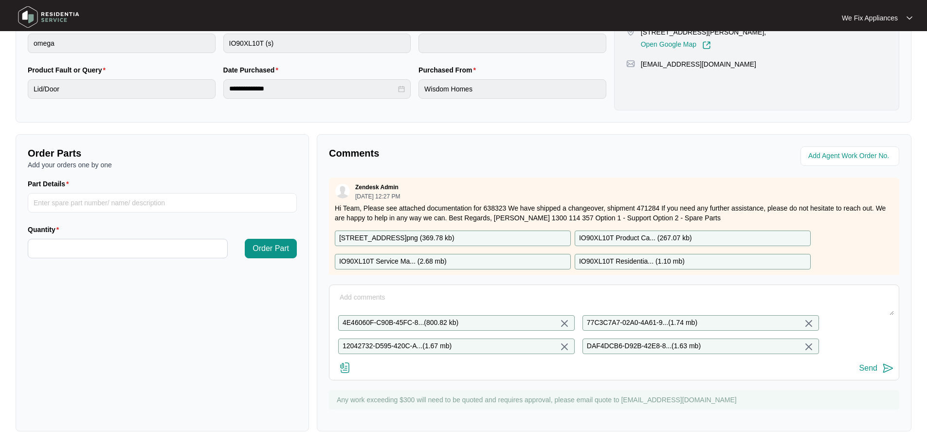
scroll to position [253, 0]
click at [877, 369] on div "Send" at bounding box center [869, 368] width 18 height 9
click at [373, 285] on div "4E46060F-C90B-45FC-8... ( 800.82 kb ) 77C3C7A7-02A0-4A61-9... ( 1.74 mb ) 12042…" at bounding box center [614, 333] width 570 height 96
click at [368, 291] on textarea at bounding box center [614, 302] width 560 height 25
type textarea "see photos attached"
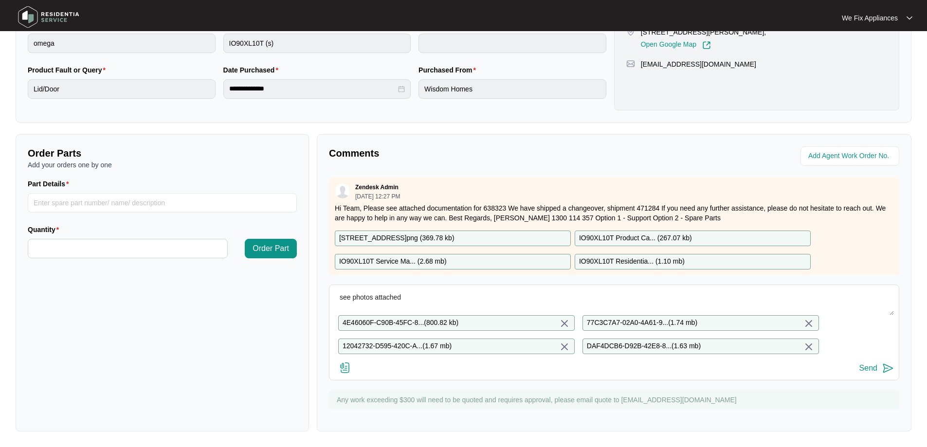
click at [876, 370] on div "Send" at bounding box center [869, 368] width 18 height 9
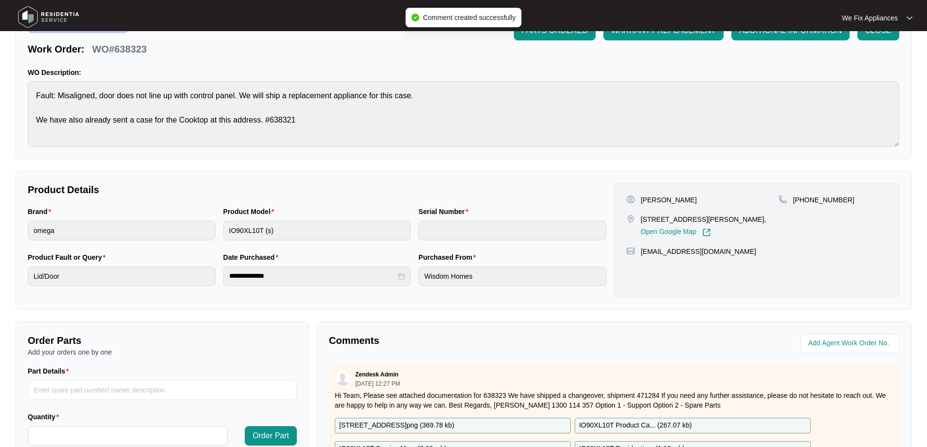
scroll to position [0, 0]
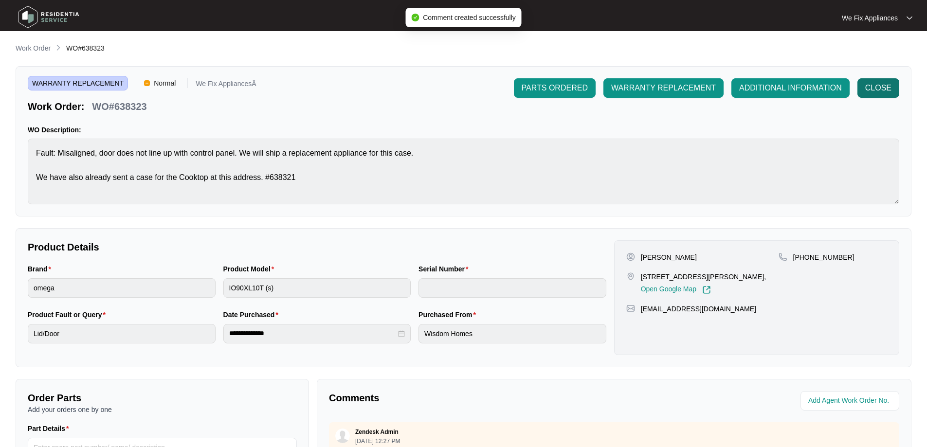
click at [882, 84] on span "CLOSE" at bounding box center [878, 88] width 26 height 12
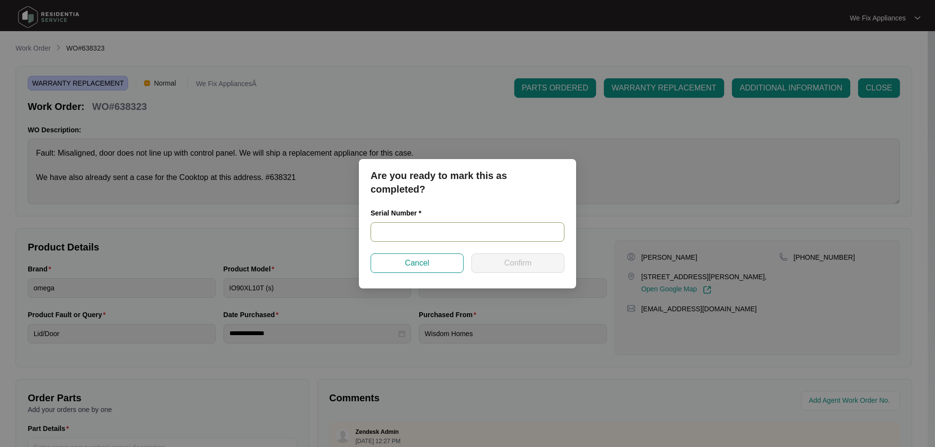
click at [399, 232] on input "text" at bounding box center [467, 231] width 194 height 19
paste input "25210077"
type input "25210077"
click at [515, 264] on span "Confirm" at bounding box center [517, 263] width 27 height 12
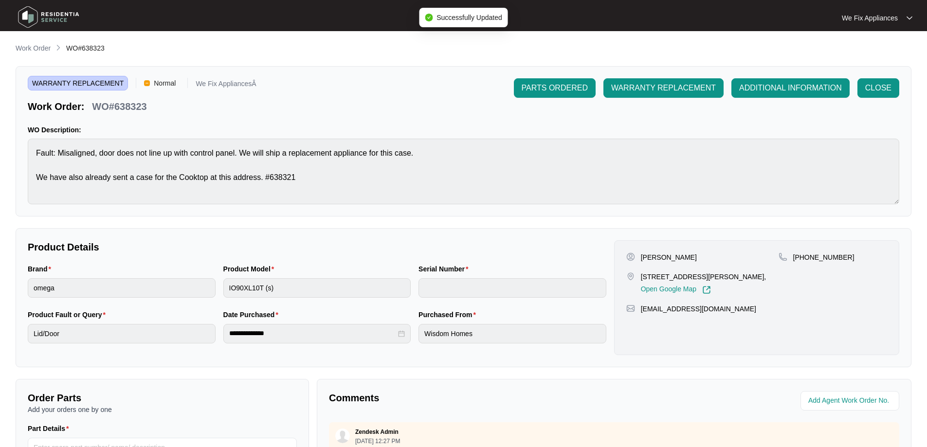
type input "25210077"
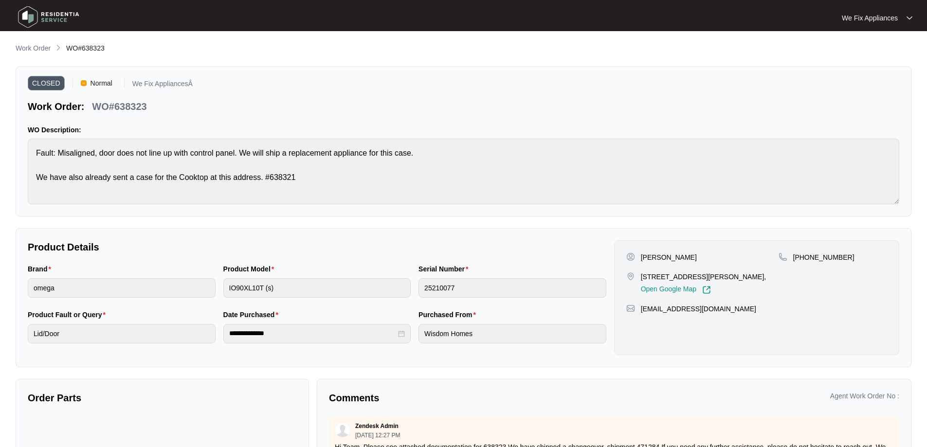
click at [27, 18] on img at bounding box center [49, 16] width 68 height 29
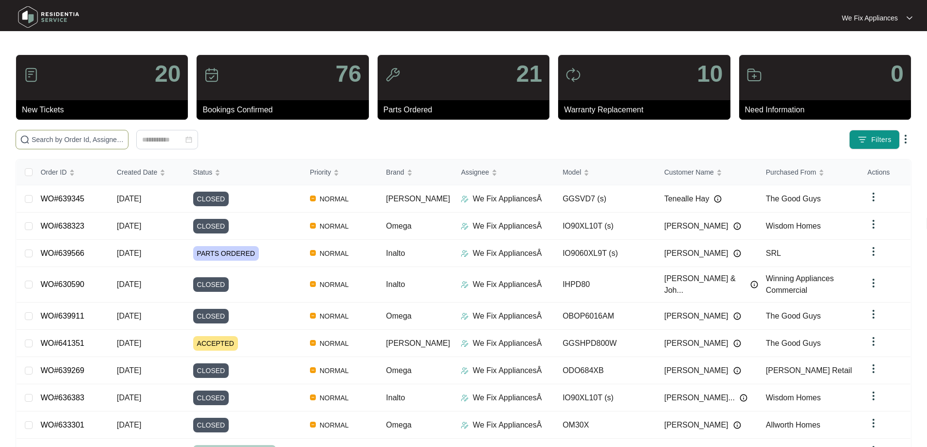
click at [69, 141] on input "text" at bounding box center [78, 139] width 92 height 11
paste input "633953"
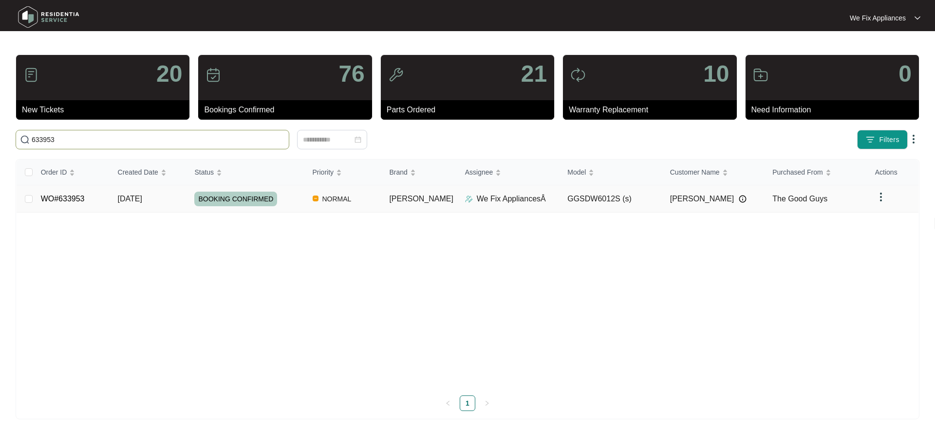
type input "633953"
click at [238, 196] on span "BOOKING CONFIRMED" at bounding box center [235, 199] width 83 height 15
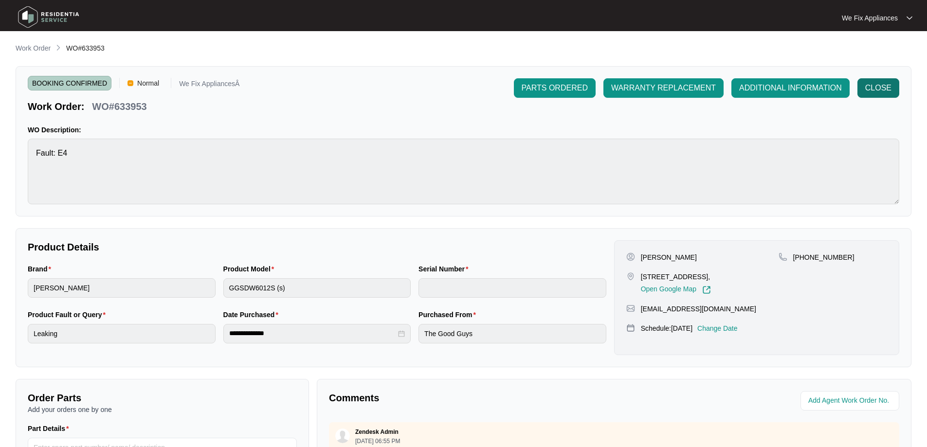
click at [872, 89] on span "CLOSE" at bounding box center [878, 88] width 26 height 12
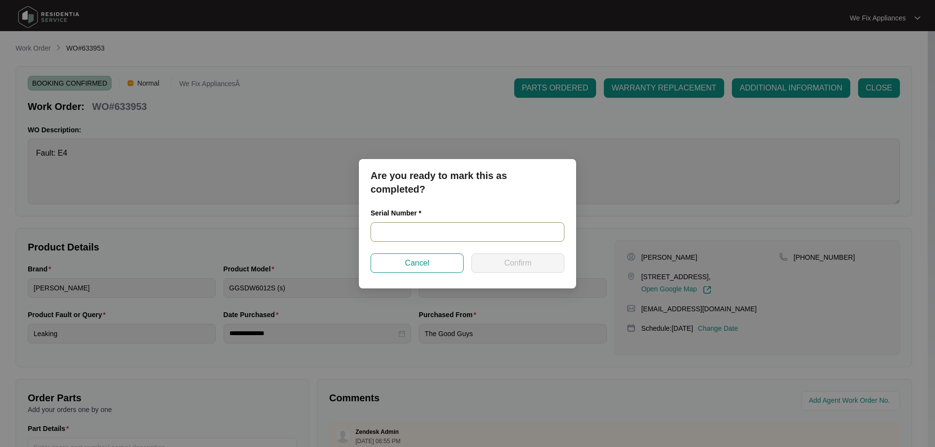
click at [390, 229] on input "text" at bounding box center [467, 231] width 194 height 19
paste input "25064825020200019"
type input "25064825020200019"
click at [507, 267] on span "Confirm" at bounding box center [517, 263] width 27 height 12
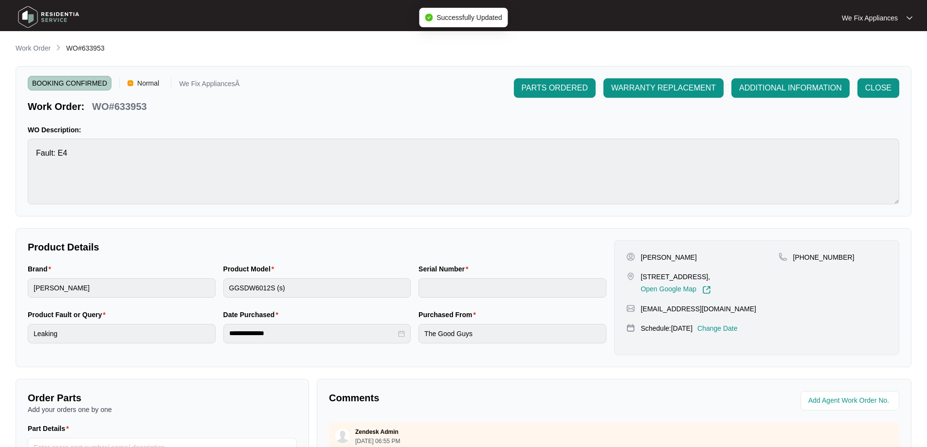
type input "25064825020200019"
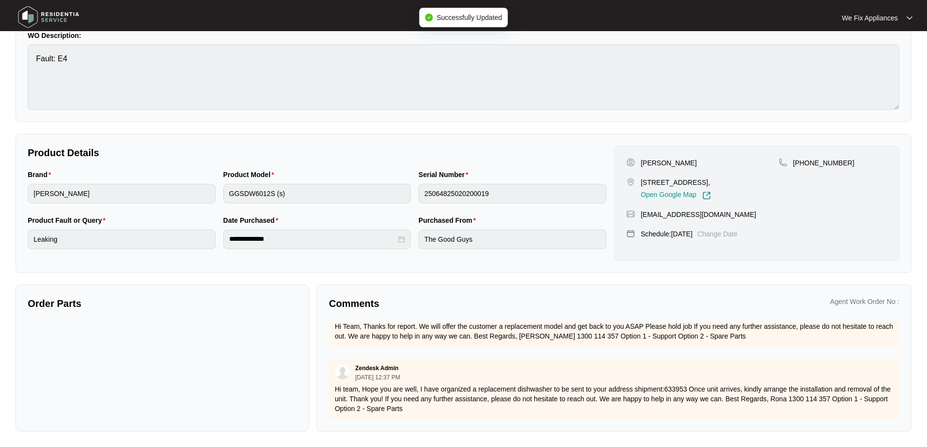
scroll to position [181, 0]
click at [33, 15] on img at bounding box center [49, 16] width 68 height 29
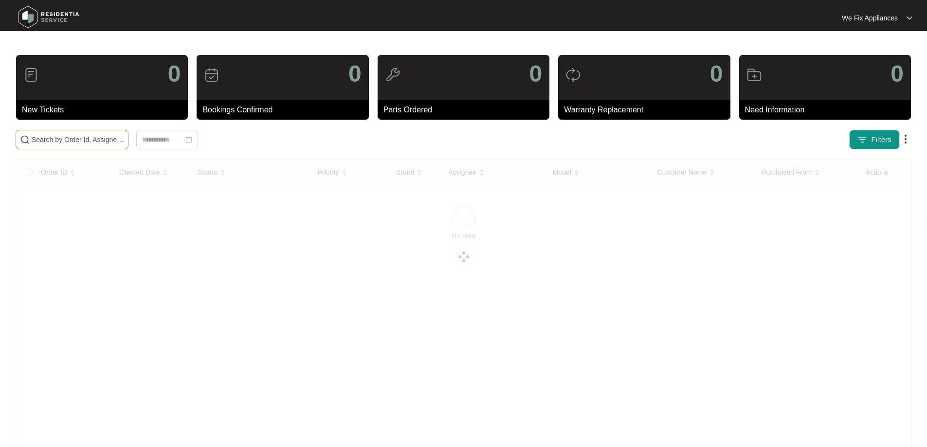
click at [60, 141] on input "text" at bounding box center [78, 139] width 92 height 11
paste input "635471"
type input "635471"
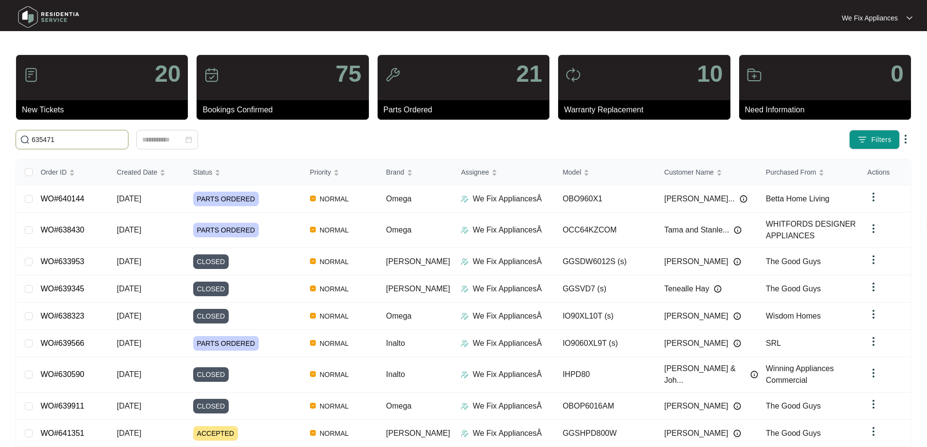
drag, startPoint x: 62, startPoint y: 136, endPoint x: 0, endPoint y: 145, distance: 62.4
click at [0, 145] on main "20 New Tickets 75 Bookings Confirmed 21 Parts Ordered 10 Warranty Replacement 0…" at bounding box center [463, 261] width 927 height 522
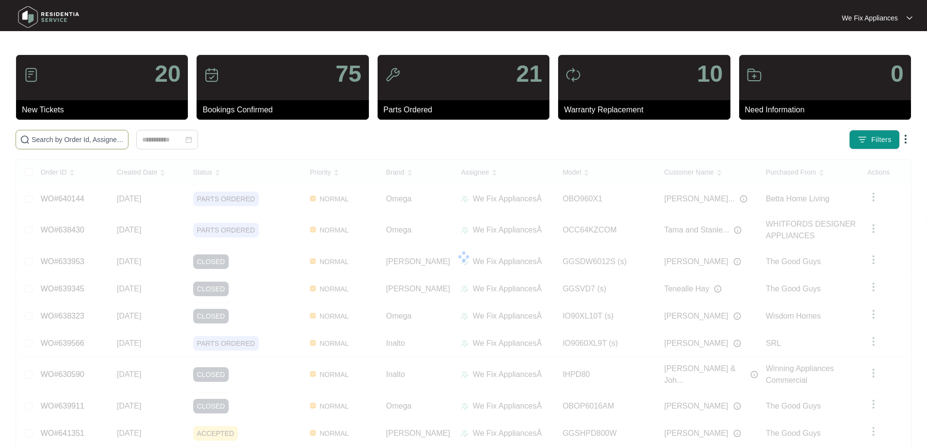
paste input "635471"
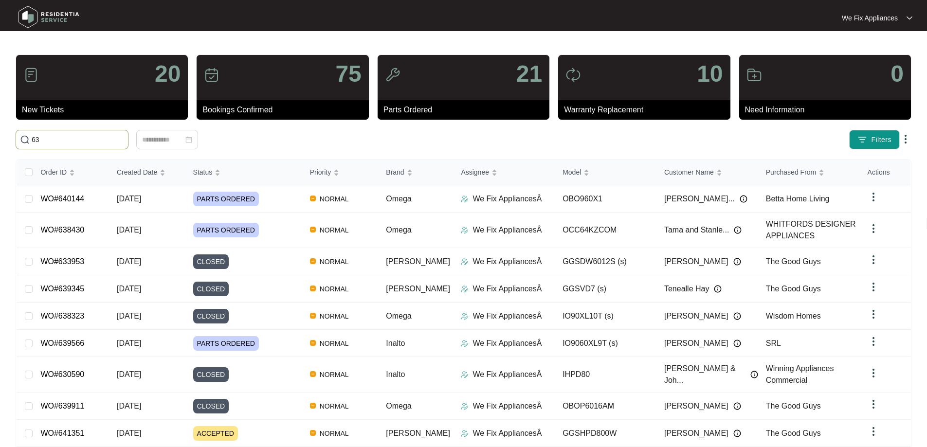
type input "6"
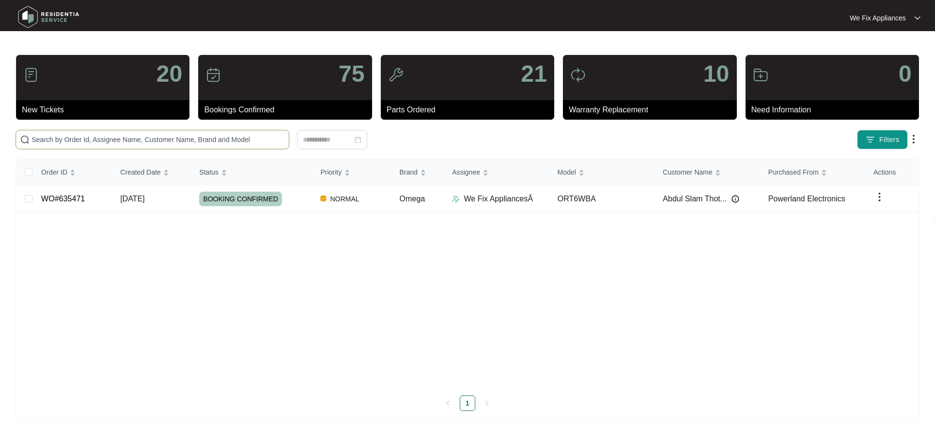
paste input "635471"
type input "635471"
click at [268, 203] on span "BOOKING CONFIRMED" at bounding box center [240, 199] width 83 height 15
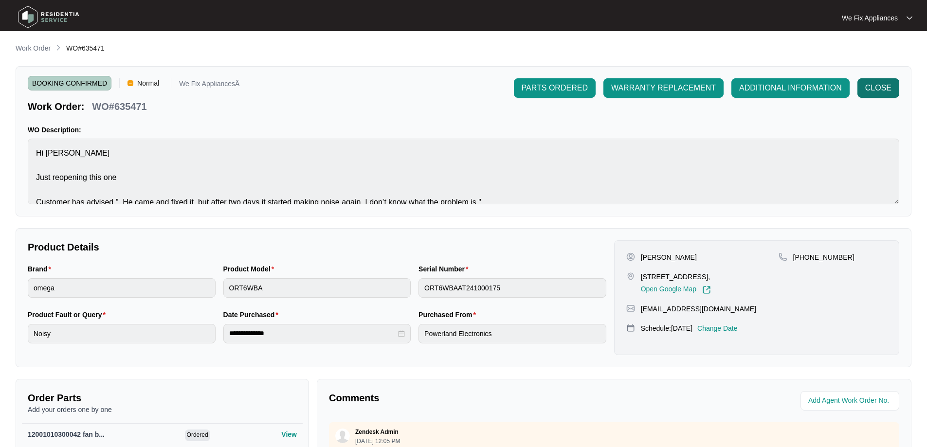
click at [883, 91] on span "CLOSE" at bounding box center [878, 88] width 26 height 12
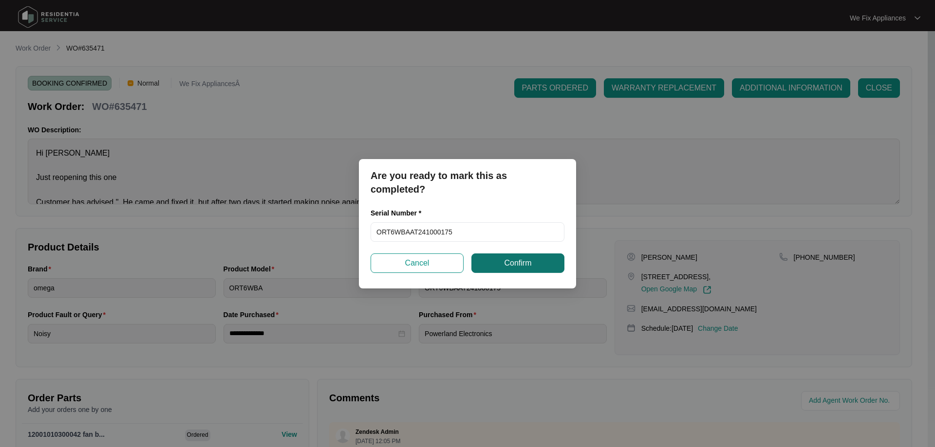
click at [515, 260] on span "Confirm" at bounding box center [517, 263] width 27 height 12
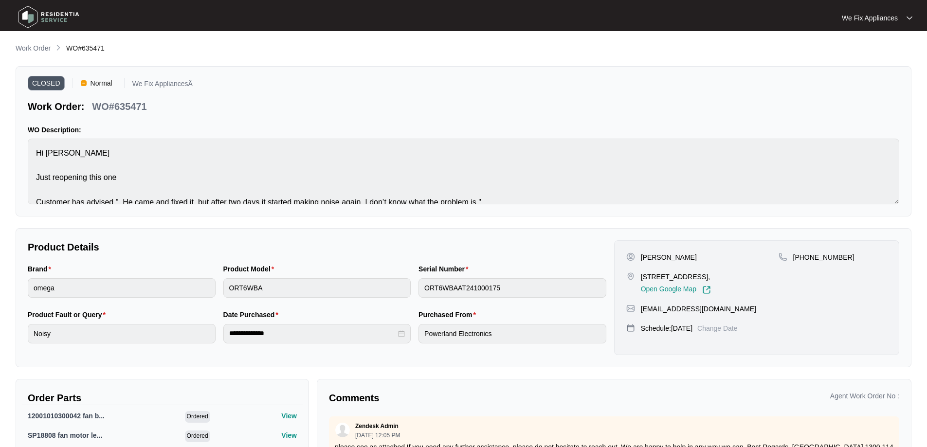
click at [12, 14] on div at bounding box center [124, 17] width 226 height 31
click at [59, 17] on img at bounding box center [49, 16] width 68 height 29
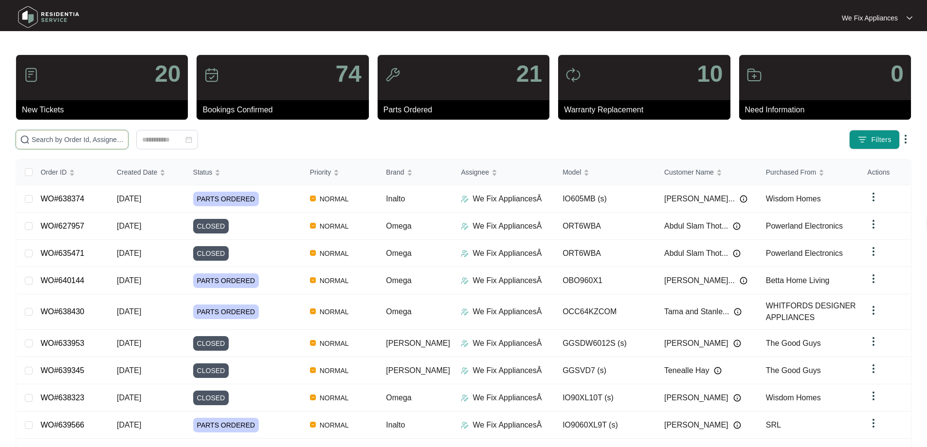
click at [67, 141] on input "text" at bounding box center [78, 139] width 92 height 11
paste input "638042"
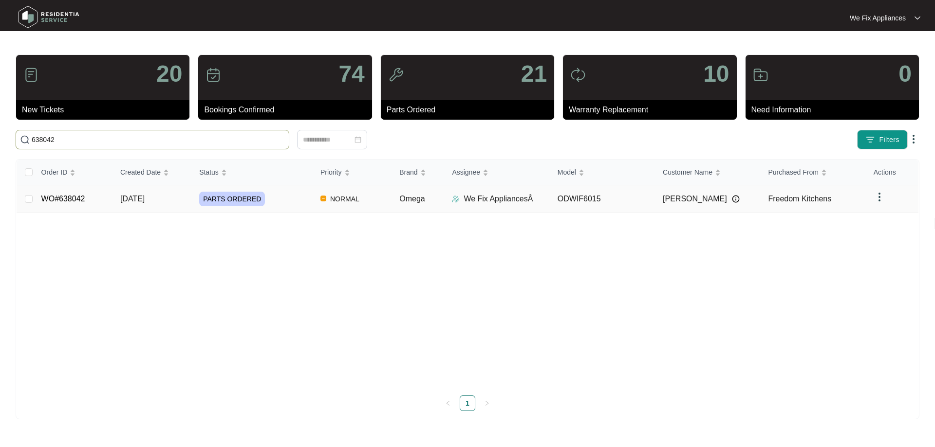
type input "638042"
click at [233, 197] on span "PARTS ORDERED" at bounding box center [232, 199] width 66 height 15
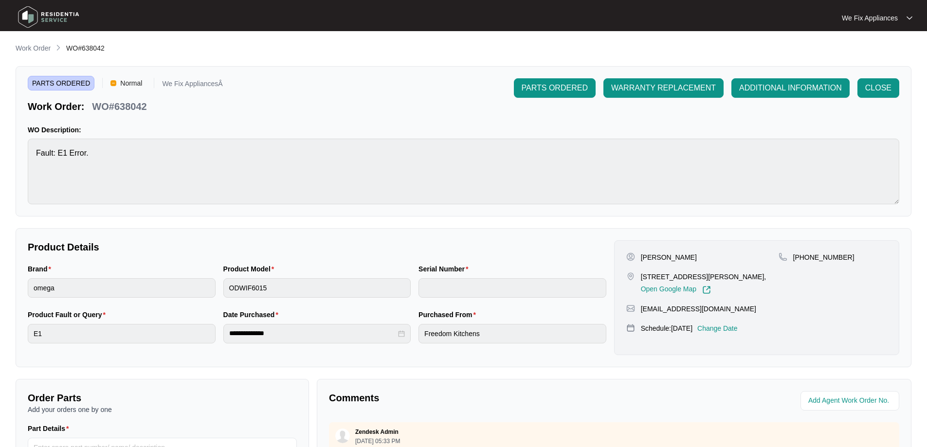
scroll to position [199, 0]
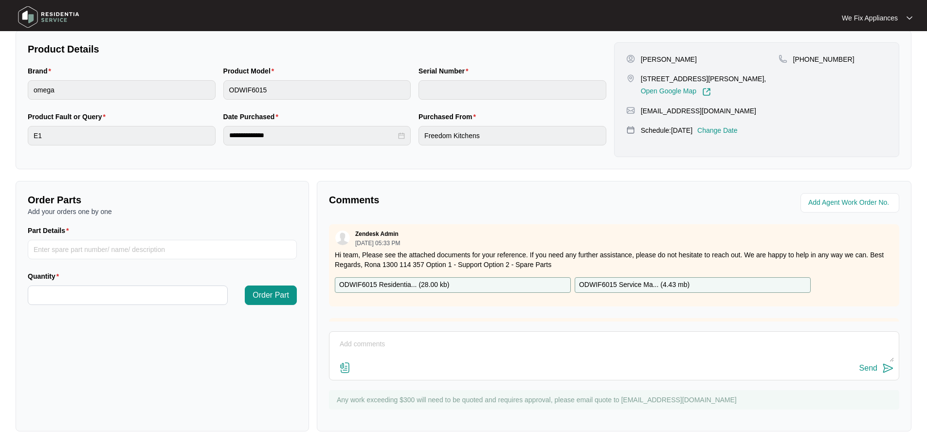
click at [414, 285] on p "ODWIF6015 Residentia... ( 28.00 kb )" at bounding box center [394, 285] width 110 height 11
